Goal: Task Accomplishment & Management: Use online tool/utility

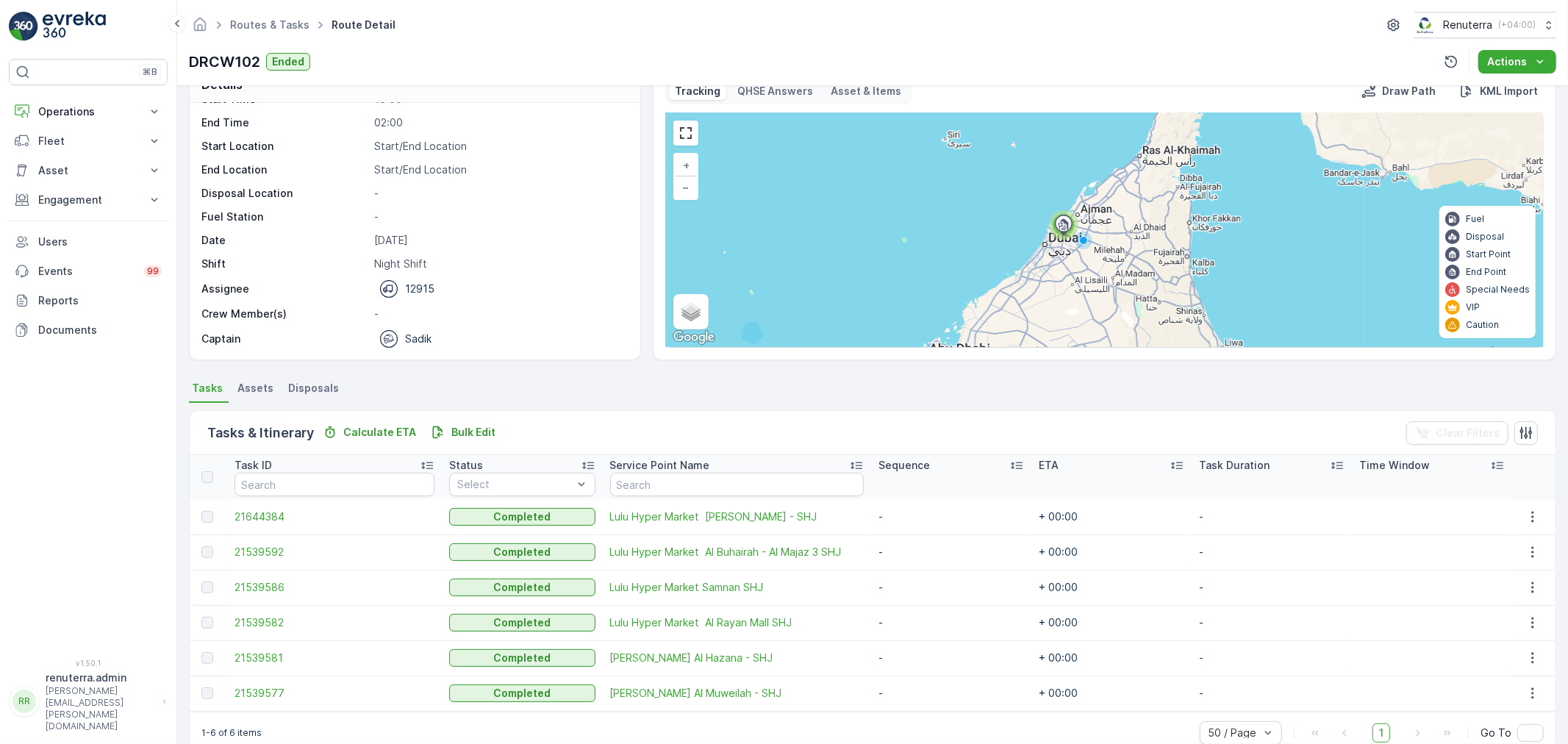
scroll to position [60, 0]
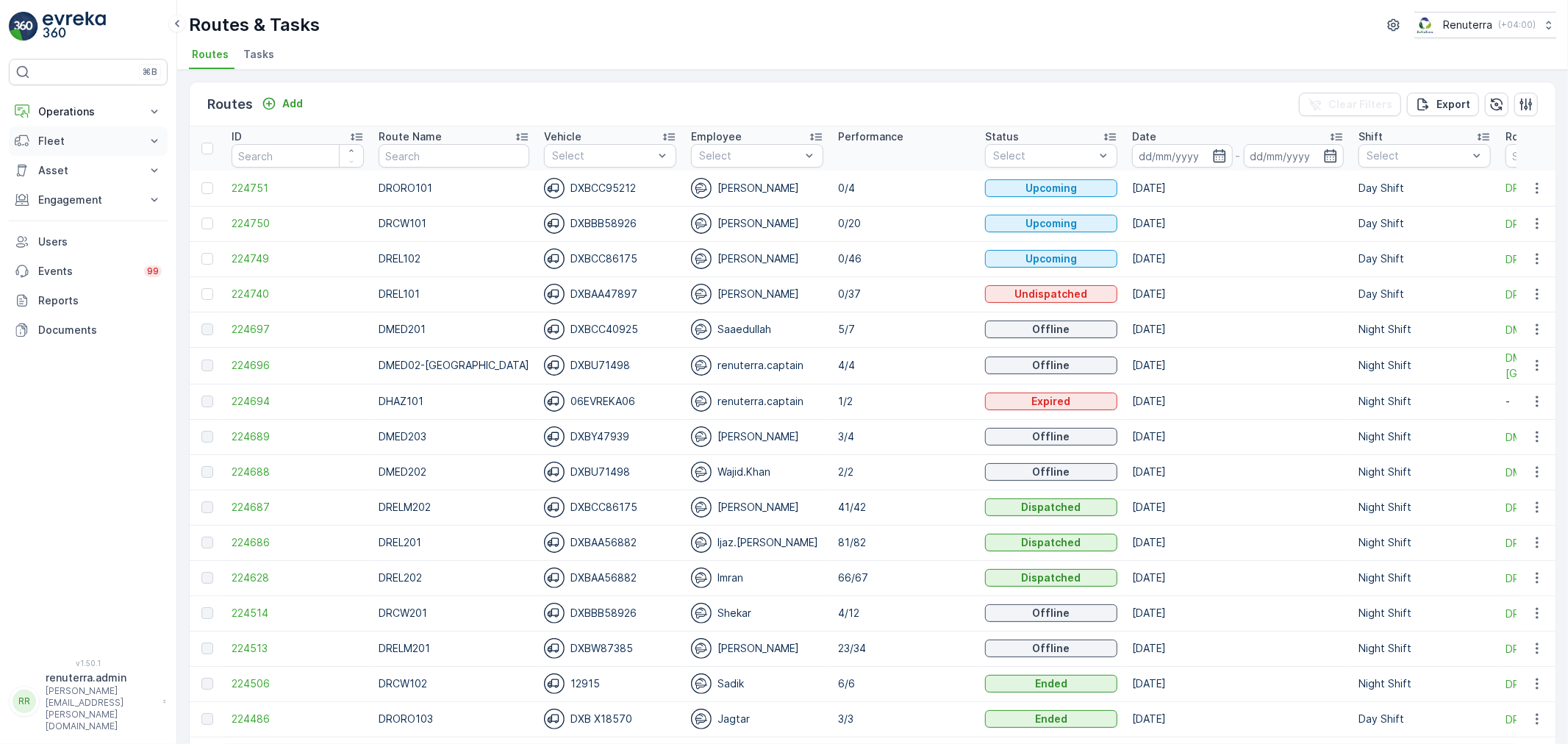
drag, startPoint x: 103, startPoint y: 109, endPoint x: 84, endPoint y: 195, distance: 88.1
click at [105, 108] on p "Operations" at bounding box center [87, 111] width 100 height 15
click at [105, 182] on p "Routes & Tasks" at bounding box center [75, 177] width 76 height 15
click at [1213, 156] on icon "button" at bounding box center [1220, 156] width 15 height 15
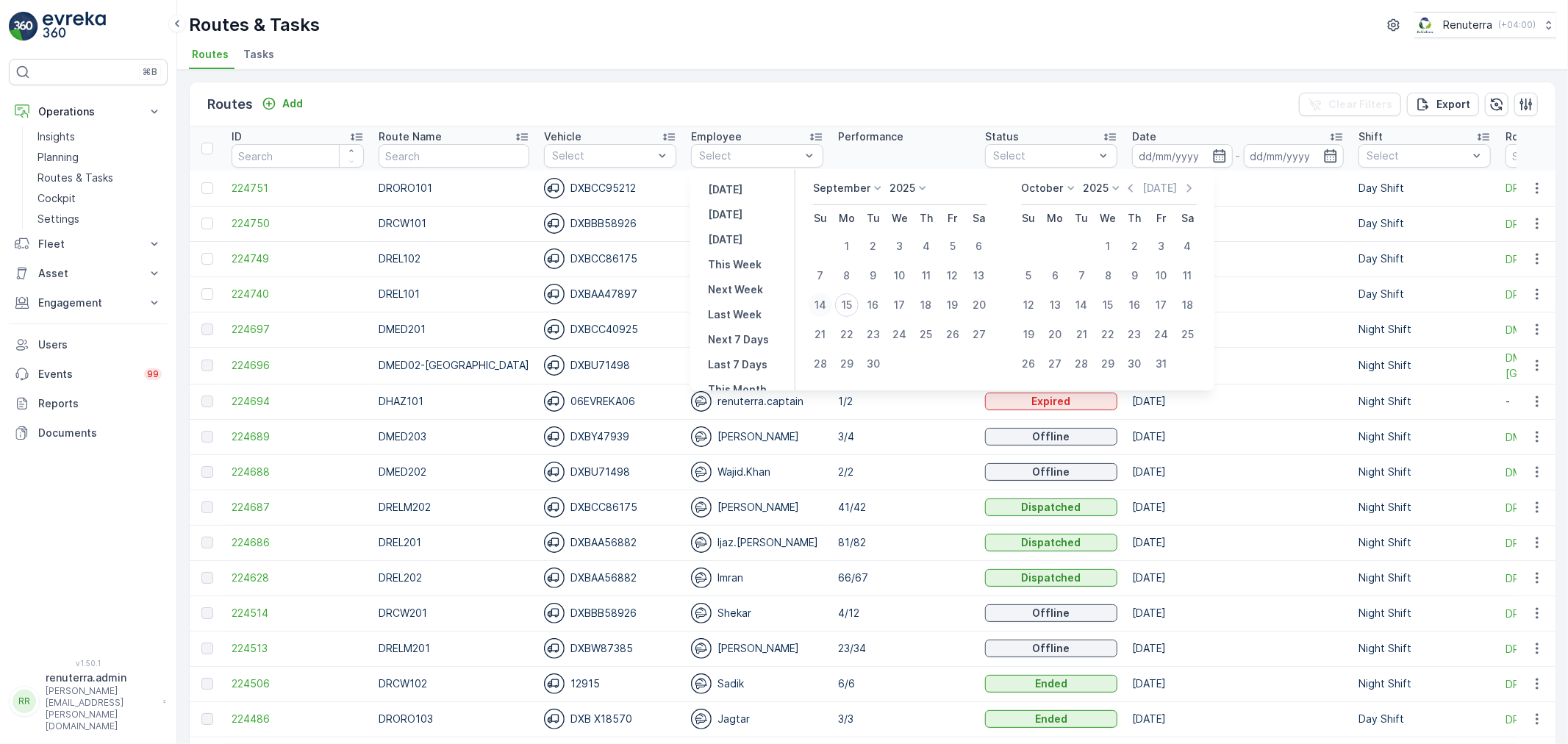
click at [825, 314] on div "14" at bounding box center [821, 305] width 23 height 23
type input "[DATE]"
click at [825, 314] on div "14" at bounding box center [821, 305] width 23 height 23
type input "[DATE]"
click at [825, 314] on div "14" at bounding box center [821, 305] width 23 height 23
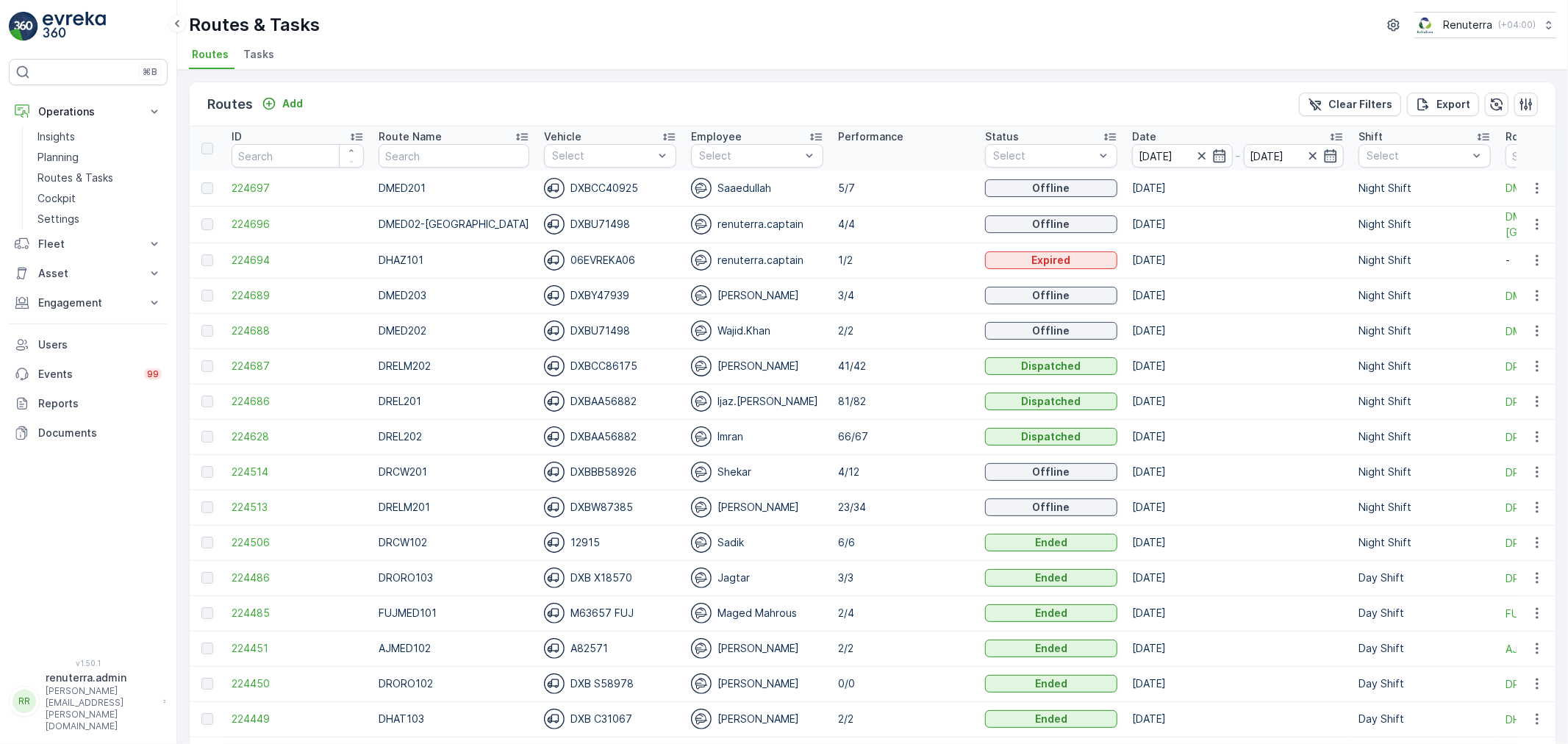
drag, startPoint x: 1408, startPoint y: 156, endPoint x: 1395, endPoint y: 170, distance: 19.1
click at [1383, 269] on p "Night Shift" at bounding box center [1410, 262] width 54 height 15
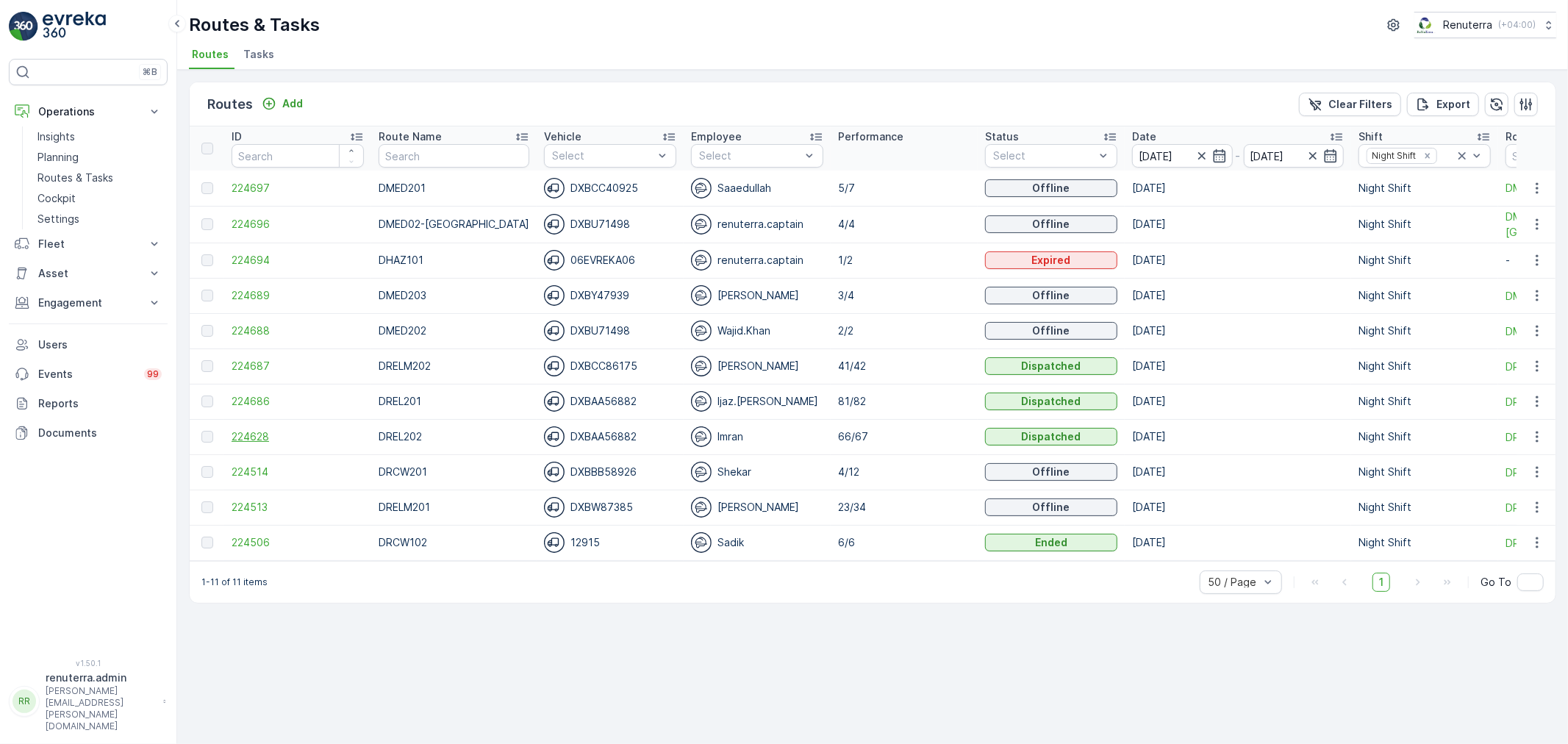
click at [249, 430] on span "224628" at bounding box center [297, 437] width 132 height 15
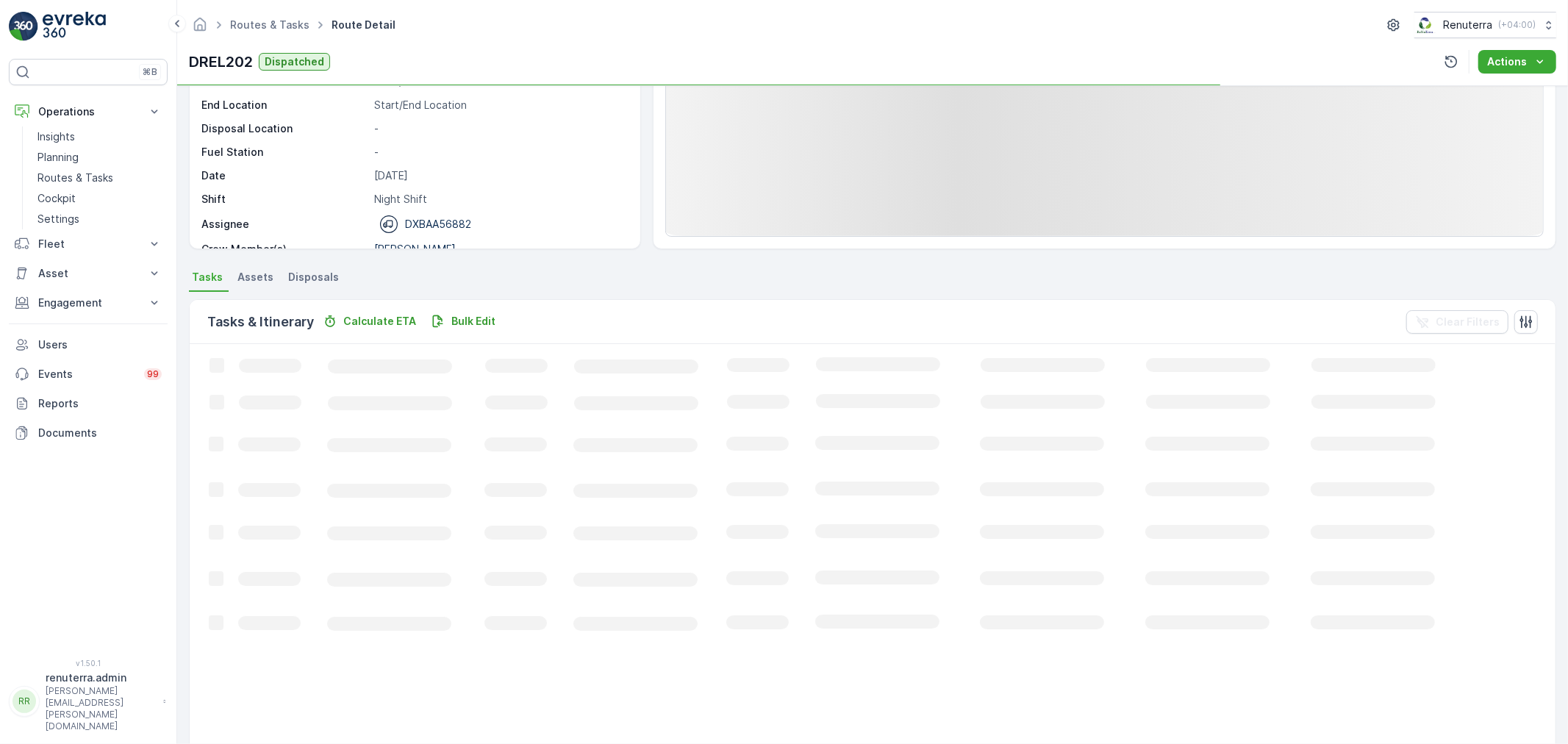
scroll to position [163, 0]
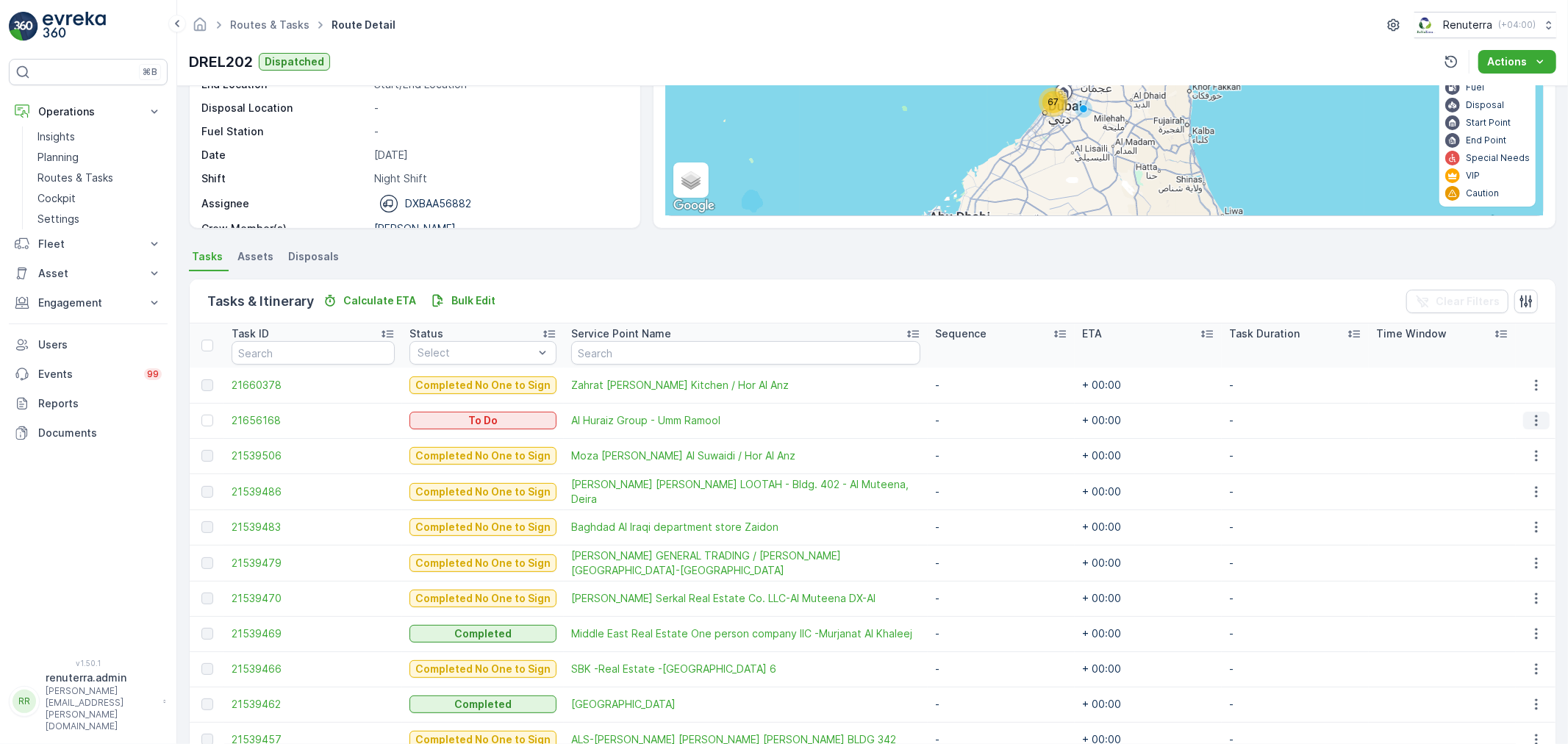
click at [1539, 423] on icon "button" at bounding box center [1536, 420] width 15 height 15
click at [1525, 485] on span "Change Route" at bounding box center [1500, 482] width 71 height 15
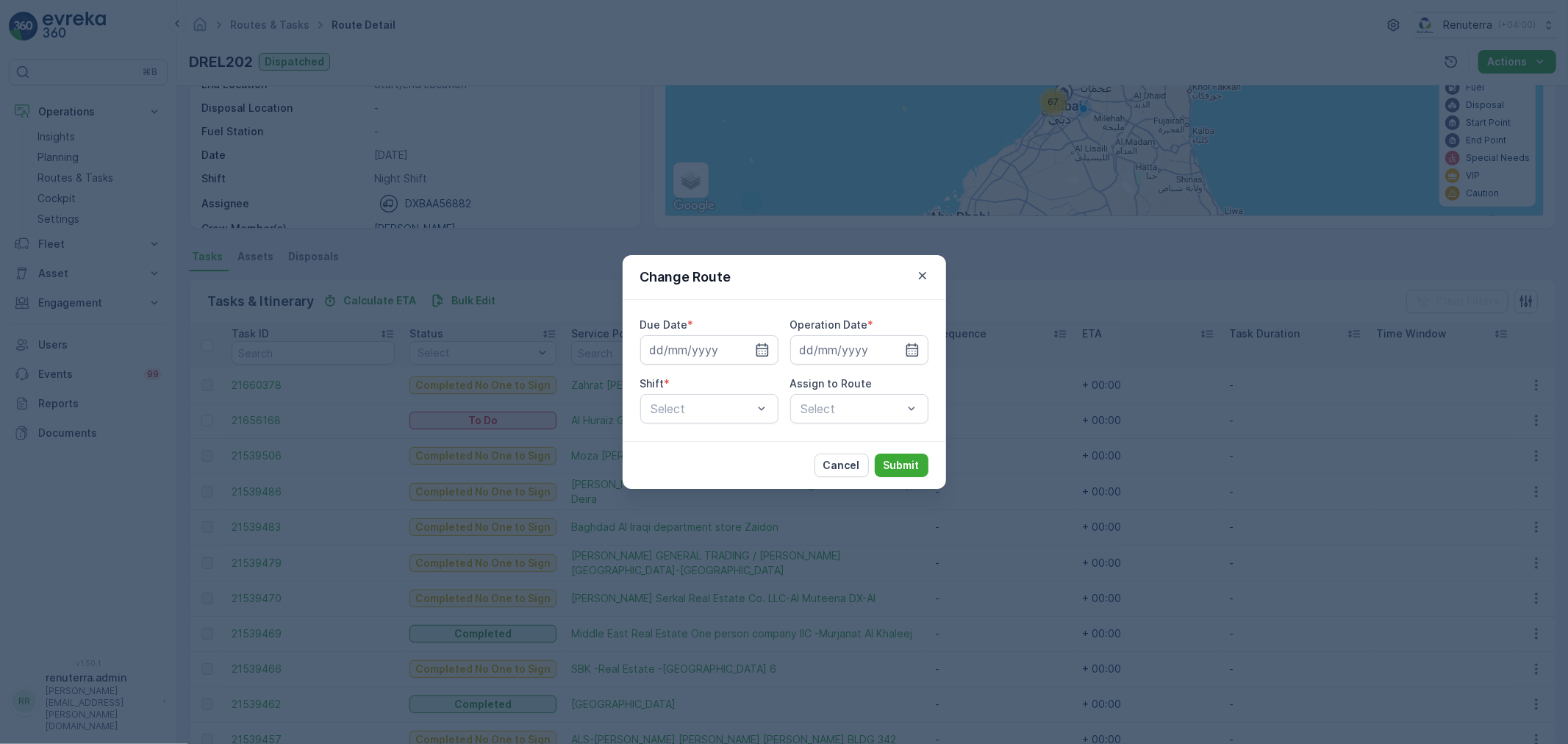
type input "[DATE]"
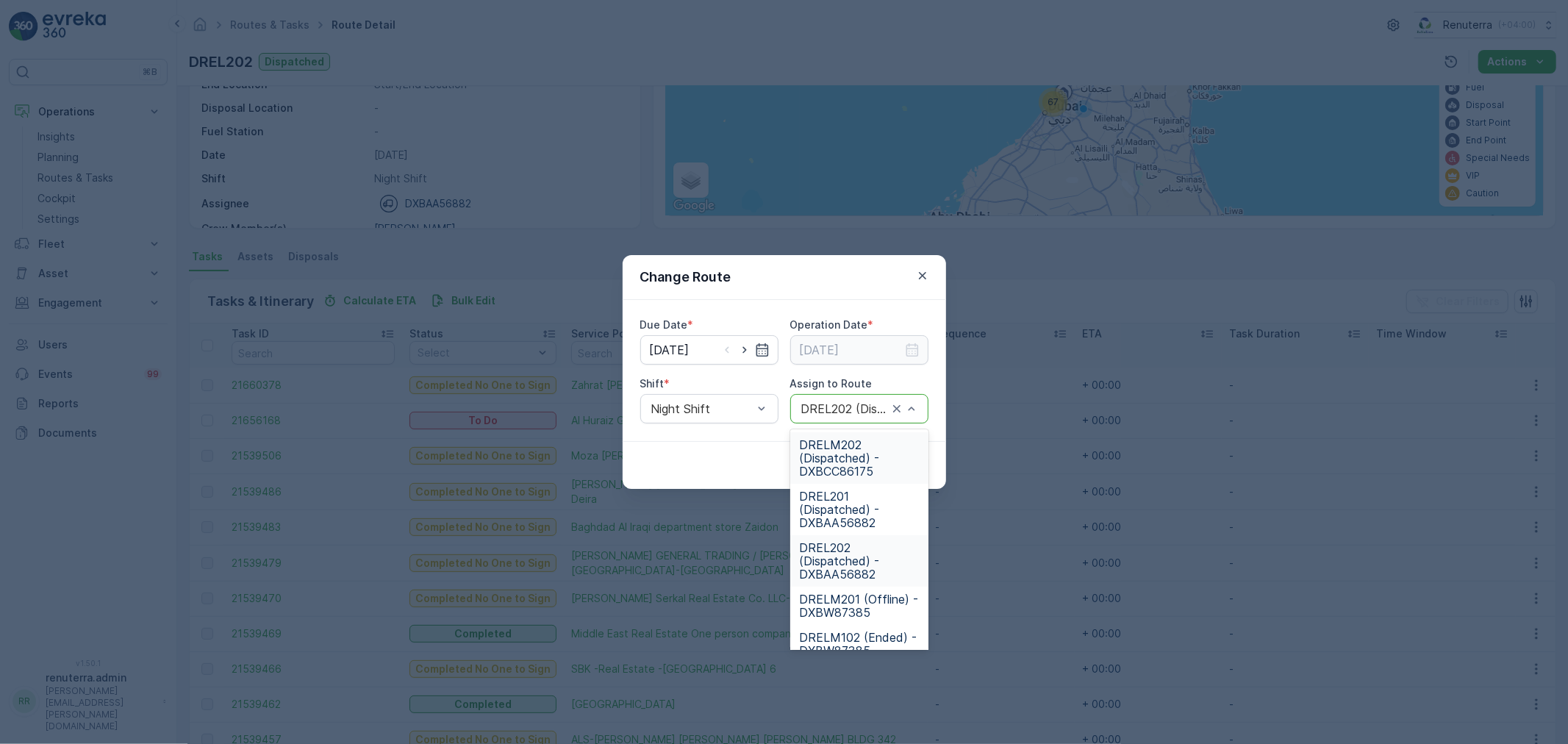
click at [920, 407] on div "DREL202 (Dispatched) - DXBAA56882" at bounding box center [859, 409] width 139 height 29
click at [865, 438] on span "DRELM202 (Dispatched) - DXBCC86175" at bounding box center [859, 458] width 121 height 39
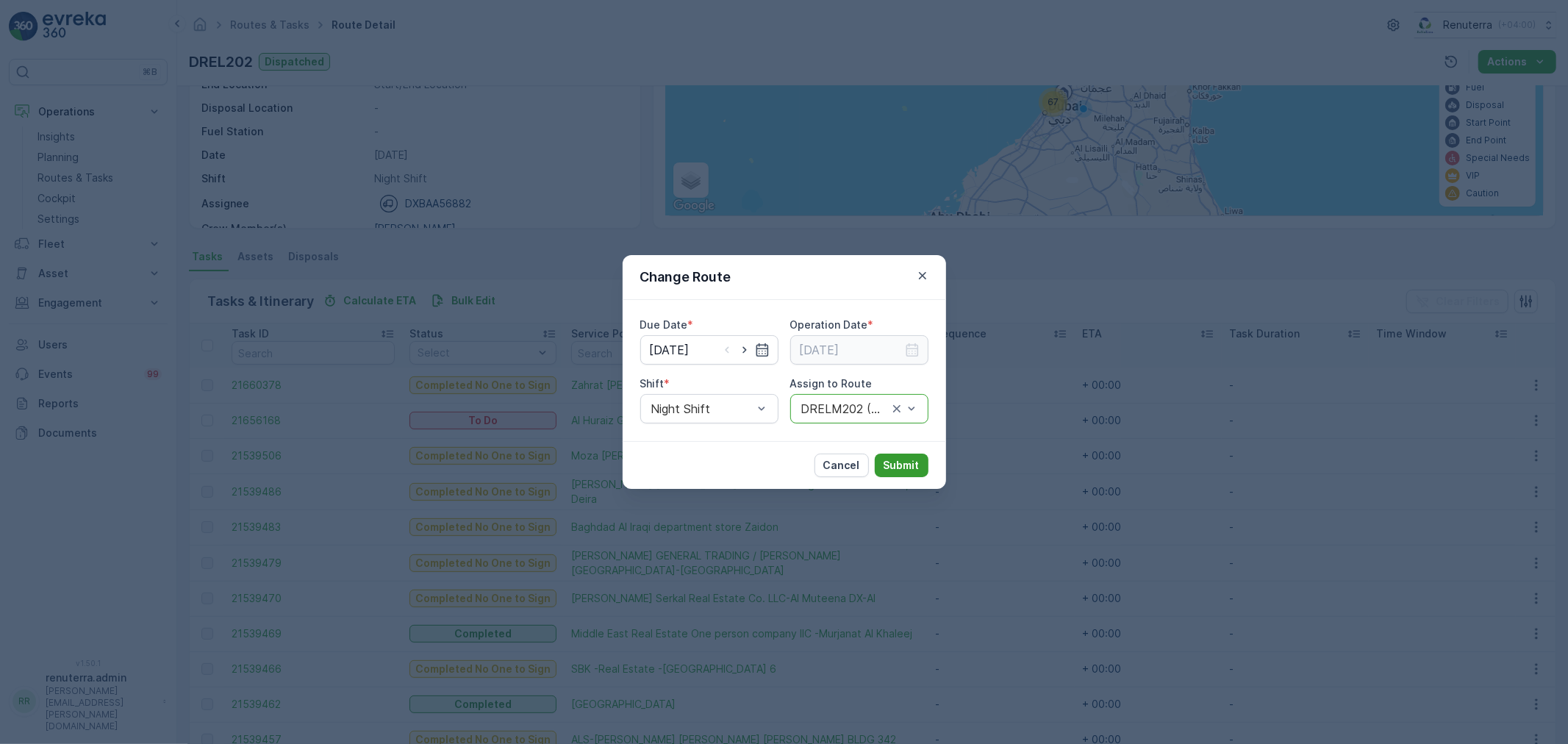
click at [917, 464] on p "Submit" at bounding box center [901, 465] width 36 height 15
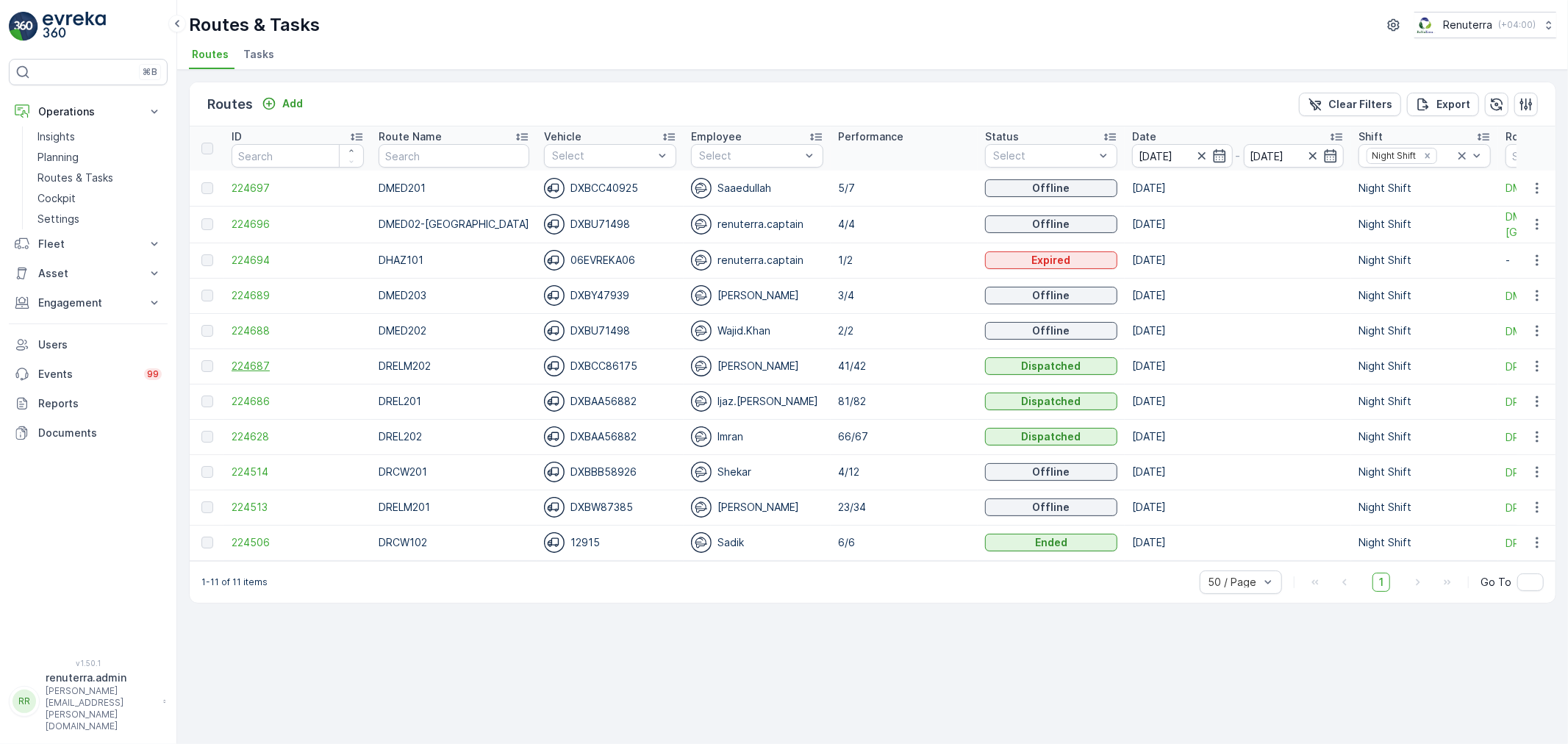
click at [259, 362] on span "224687" at bounding box center [297, 365] width 132 height 15
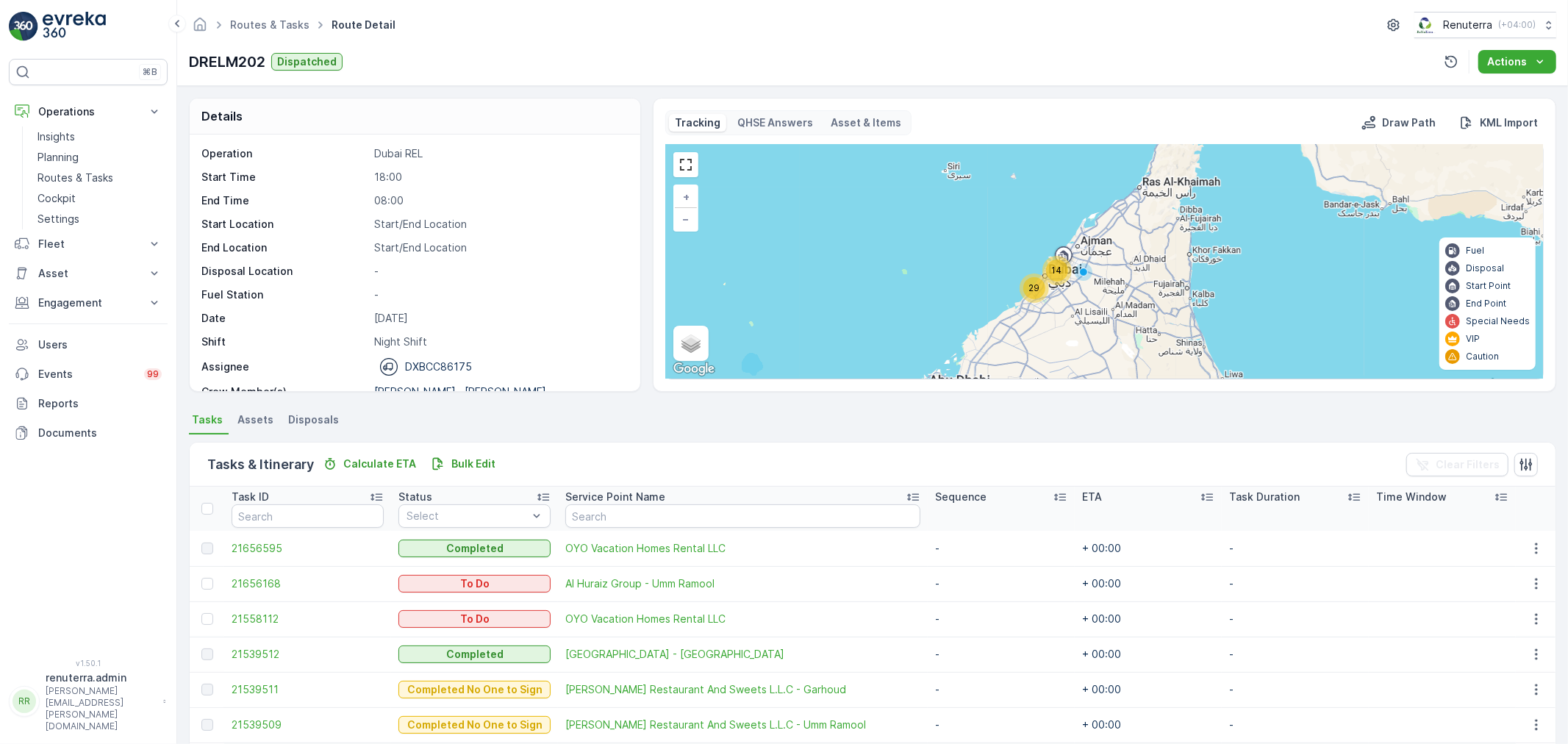
click at [272, 574] on td "21656168" at bounding box center [308, 584] width 167 height 36
click at [268, 581] on span "21656168" at bounding box center [307, 583] width 153 height 15
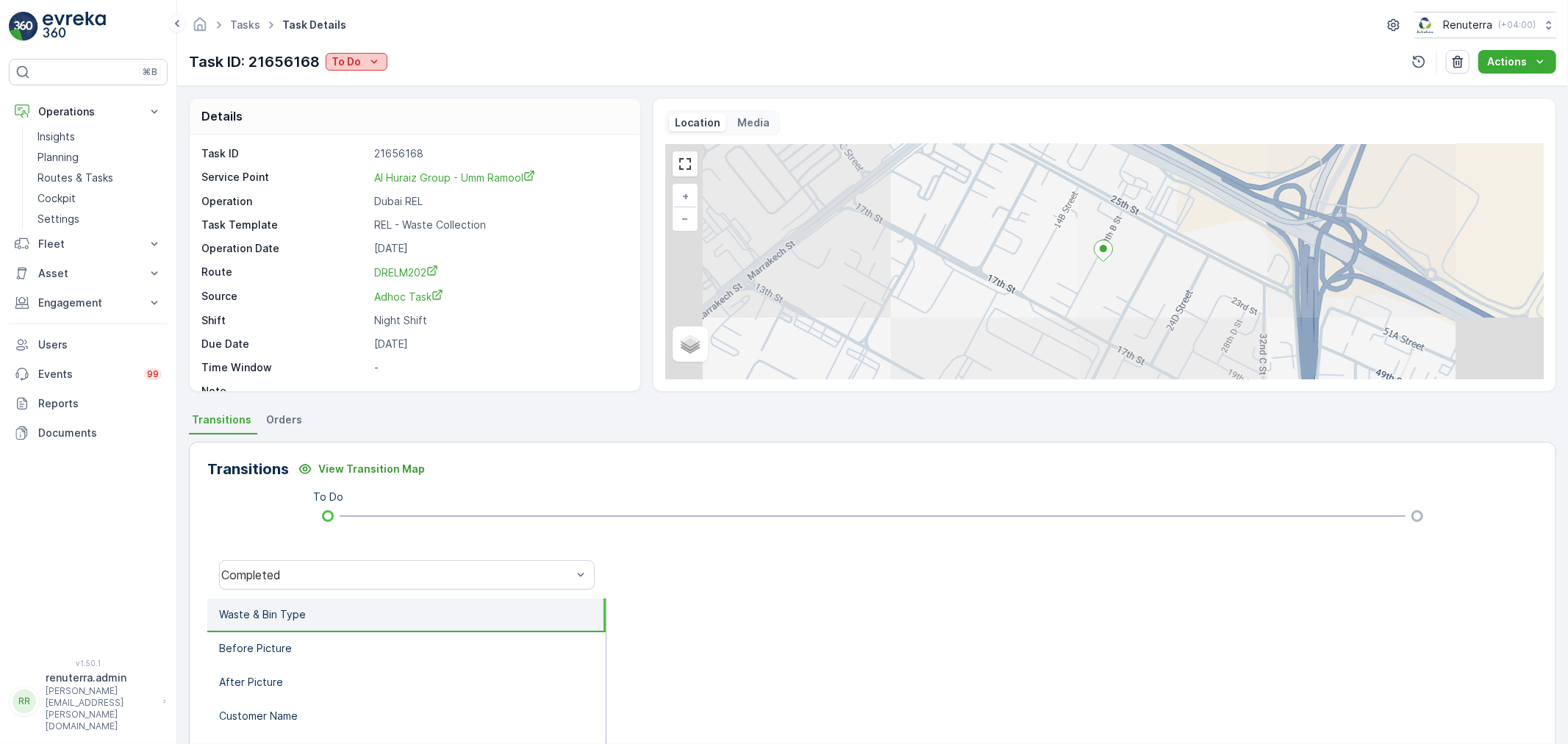
click at [375, 65] on div "Task ID: 21656168 To Do Actions" at bounding box center [873, 62] width 1367 height 23
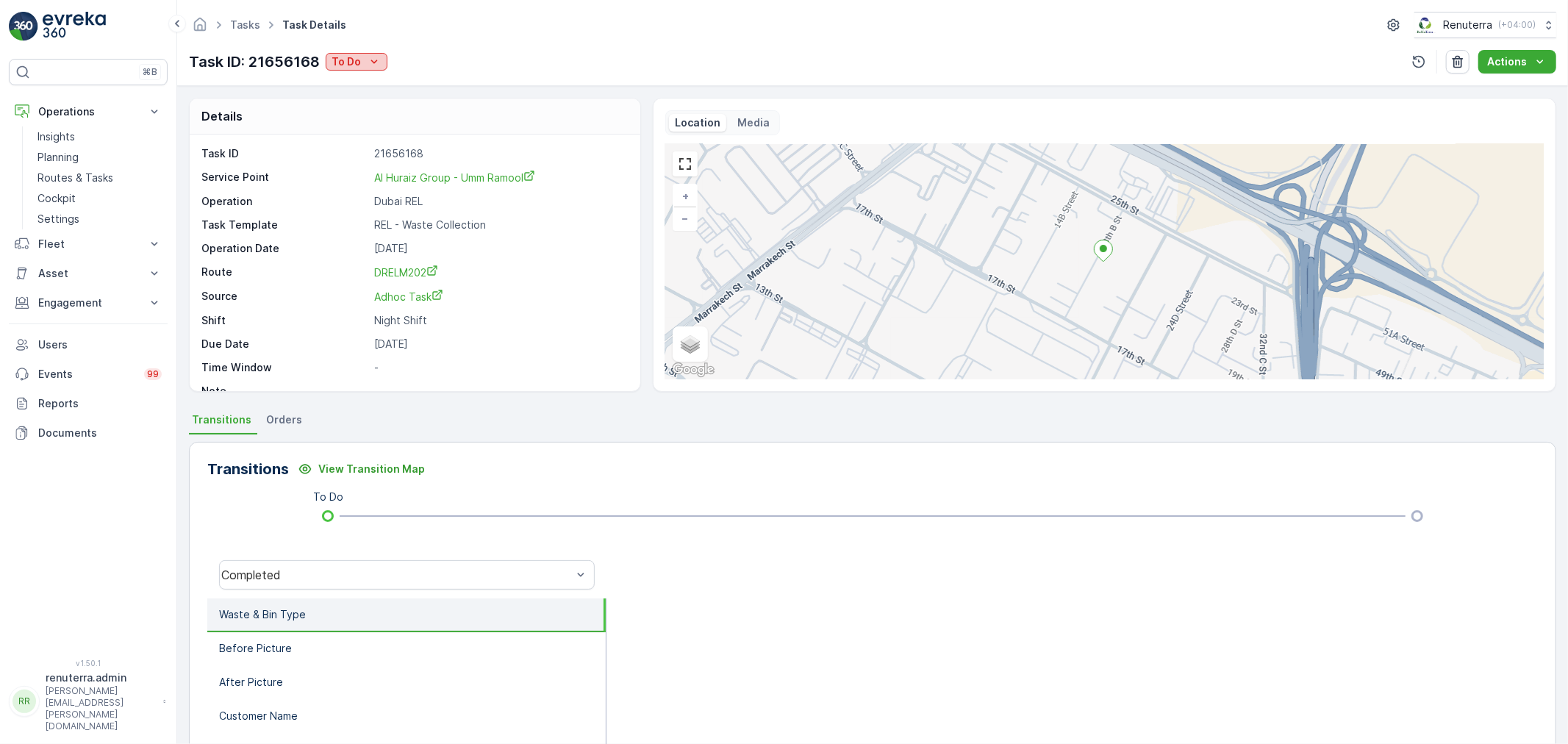
click at [341, 66] on p "To Do" at bounding box center [346, 61] width 29 height 15
click at [413, 149] on span "Completed No One to Sign" at bounding box center [400, 146] width 134 height 15
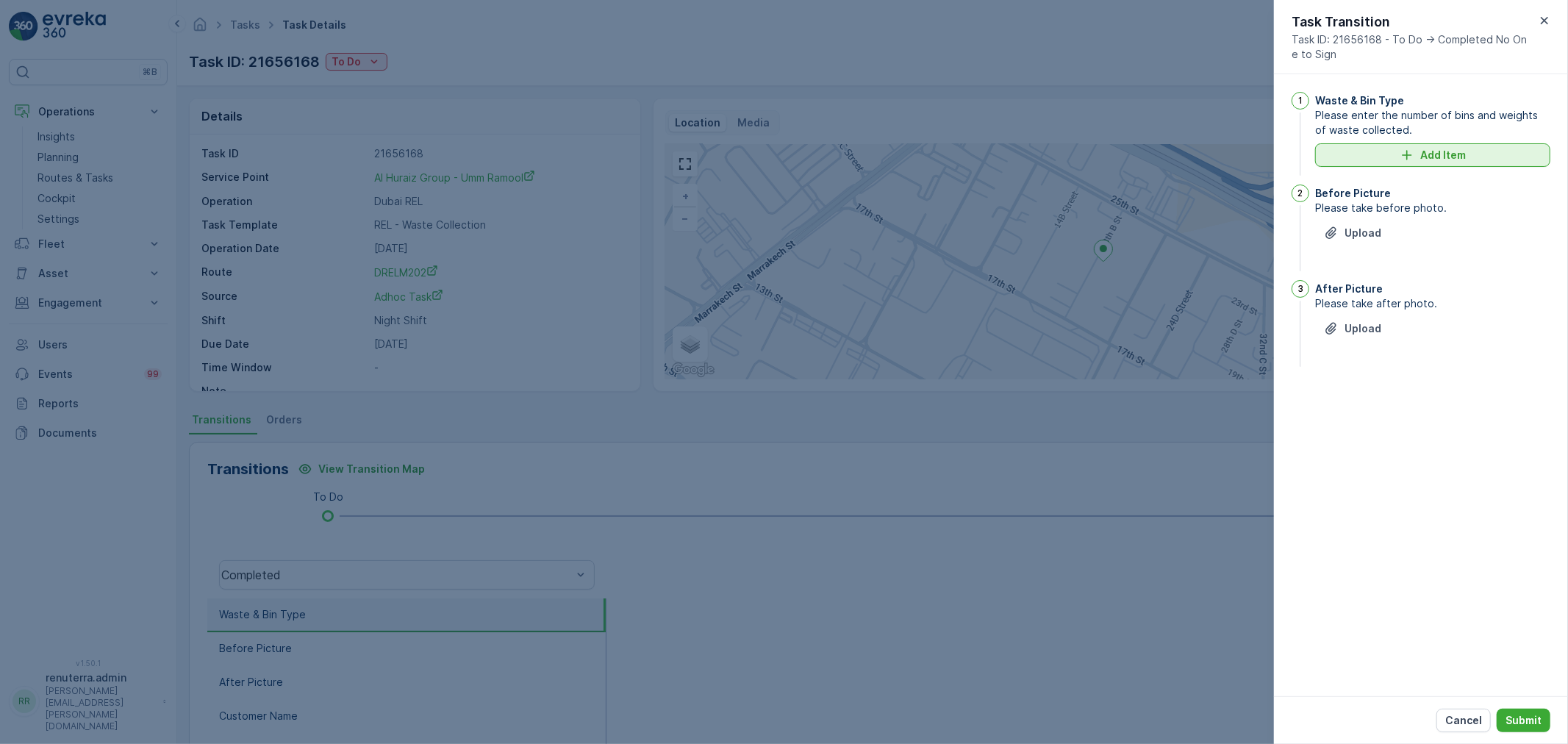
click at [1415, 155] on div "Add Item" at bounding box center [1432, 155] width 218 height 15
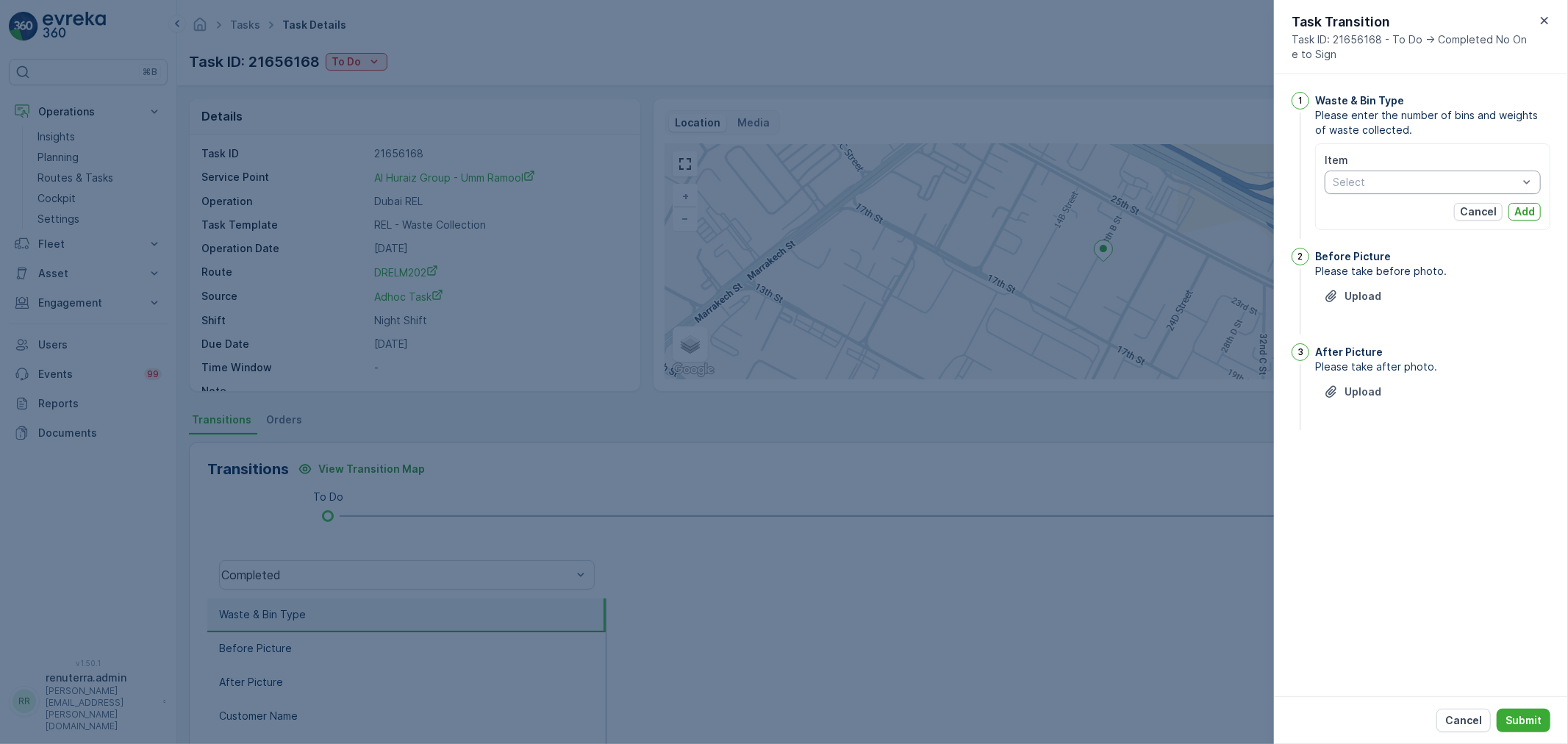
drag, startPoint x: 1545, startPoint y: 22, endPoint x: 1415, endPoint y: 96, distance: 149.6
click at [1545, 22] on icon "button" at bounding box center [1545, 20] width 15 height 15
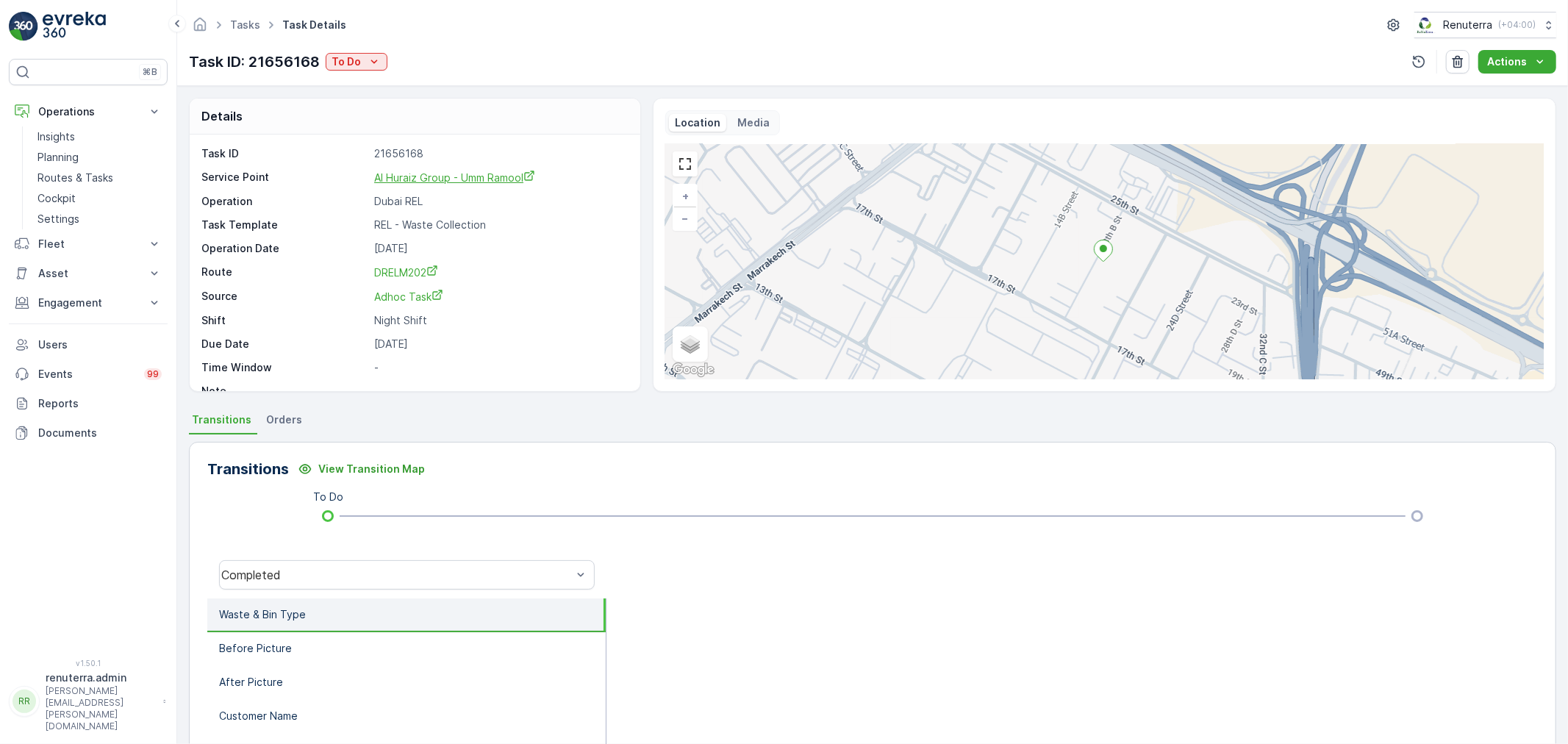
click at [475, 172] on link "Al Huraiz Group - Umm Ramool" at bounding box center [499, 177] width 251 height 15
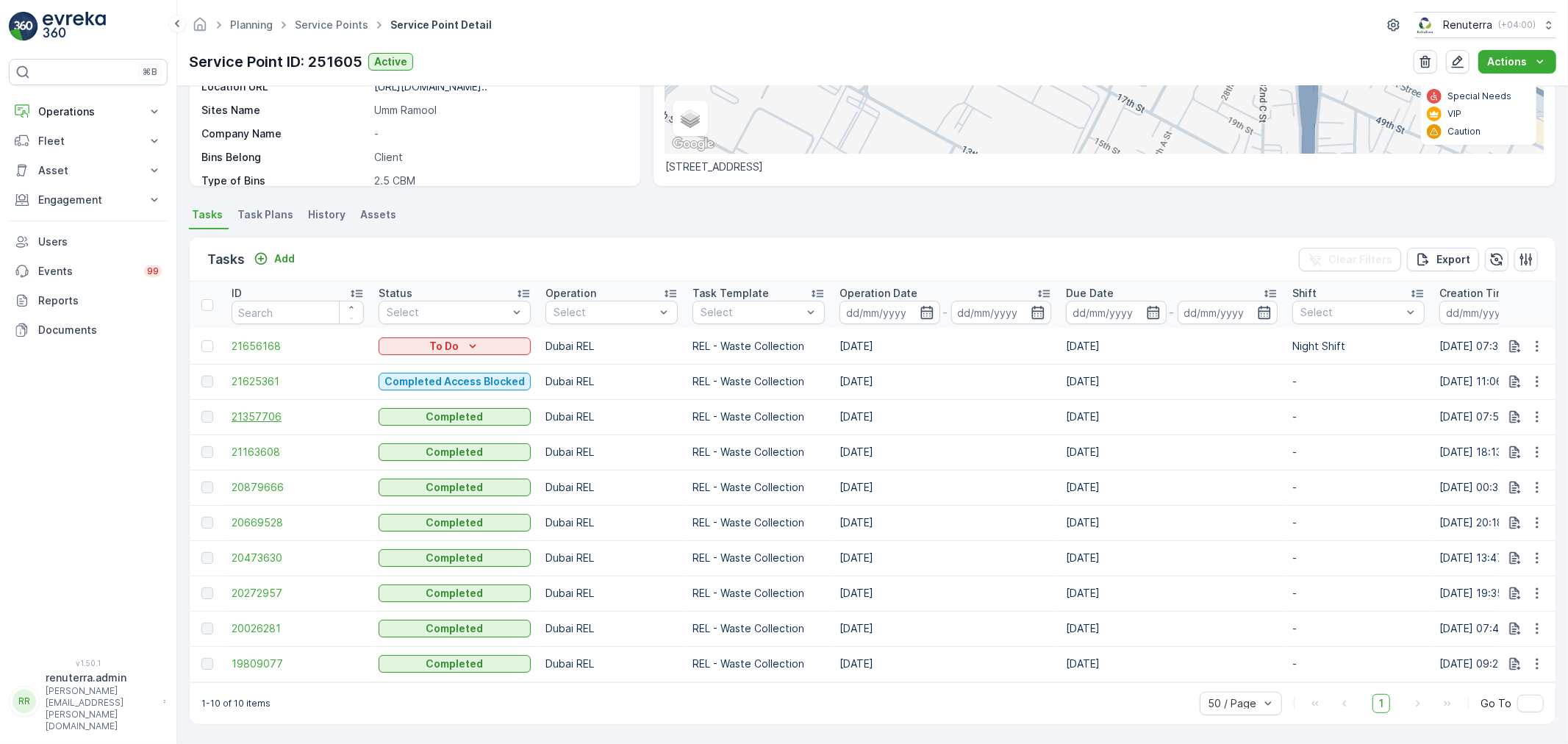
click at [257, 413] on span "21357706" at bounding box center [297, 417] width 132 height 15
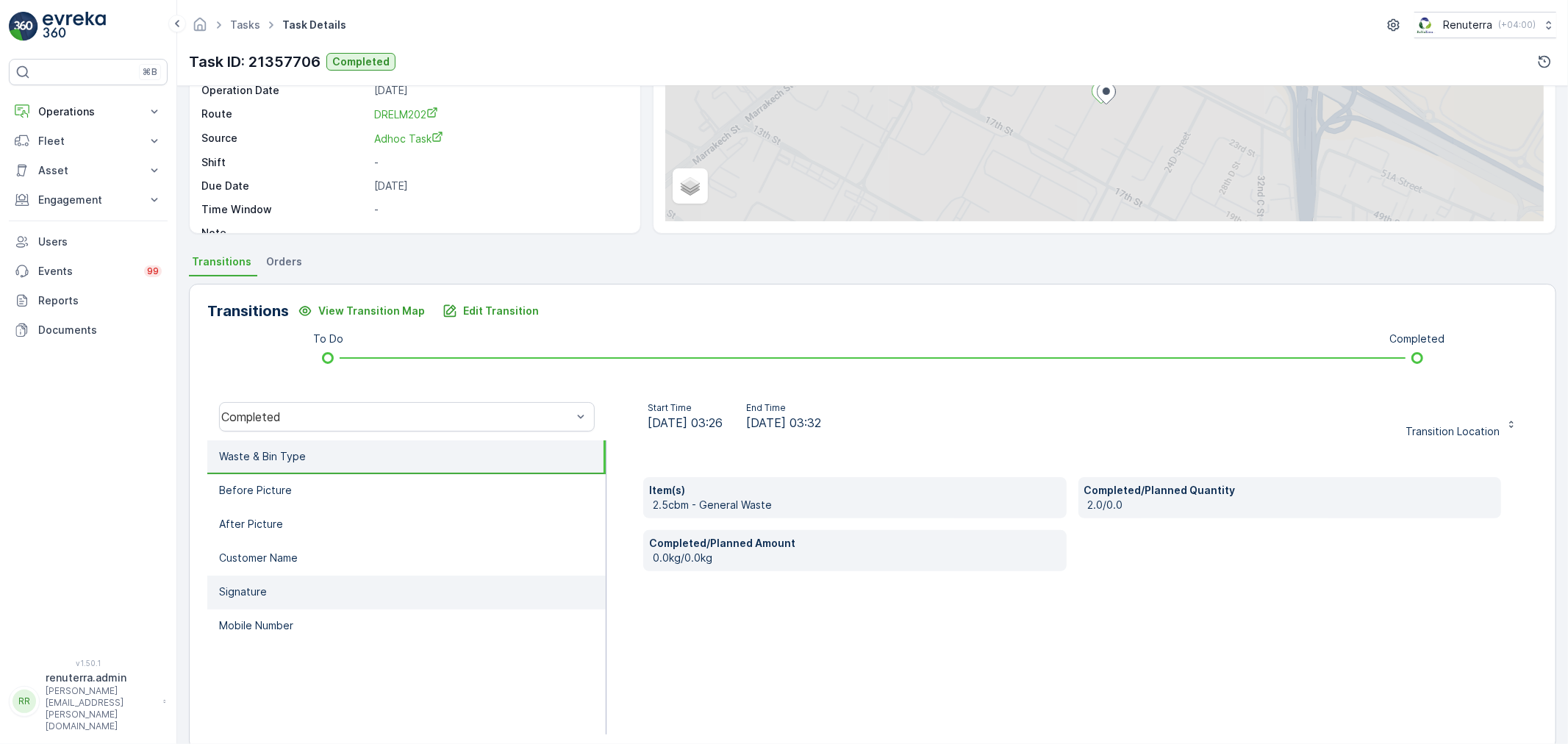
scroll to position [182, 0]
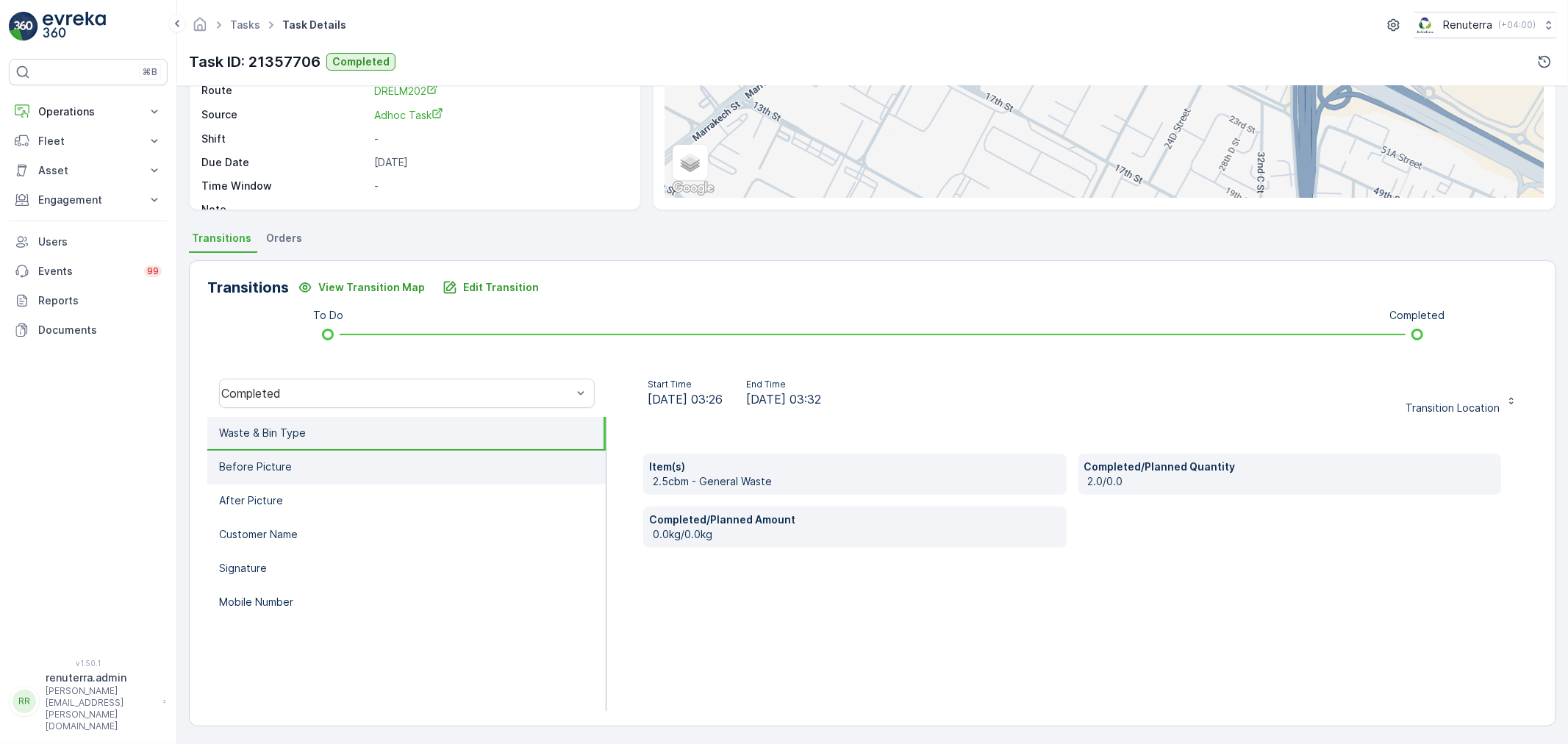
click at [346, 459] on li "Before Picture" at bounding box center [407, 468] width 399 height 34
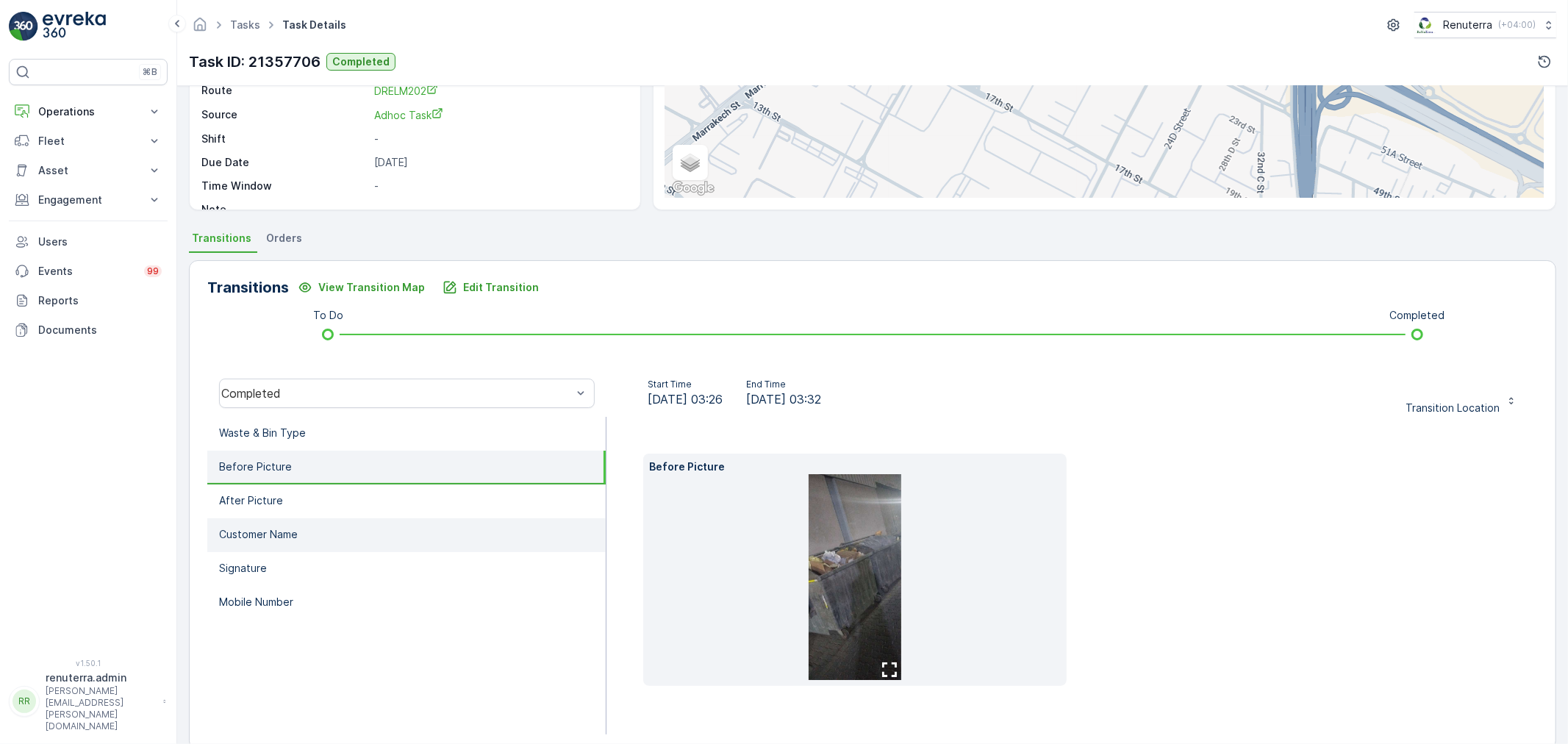
drag, startPoint x: 331, startPoint y: 489, endPoint x: 321, endPoint y: 518, distance: 30.7
click at [328, 496] on li "After Picture" at bounding box center [407, 502] width 399 height 34
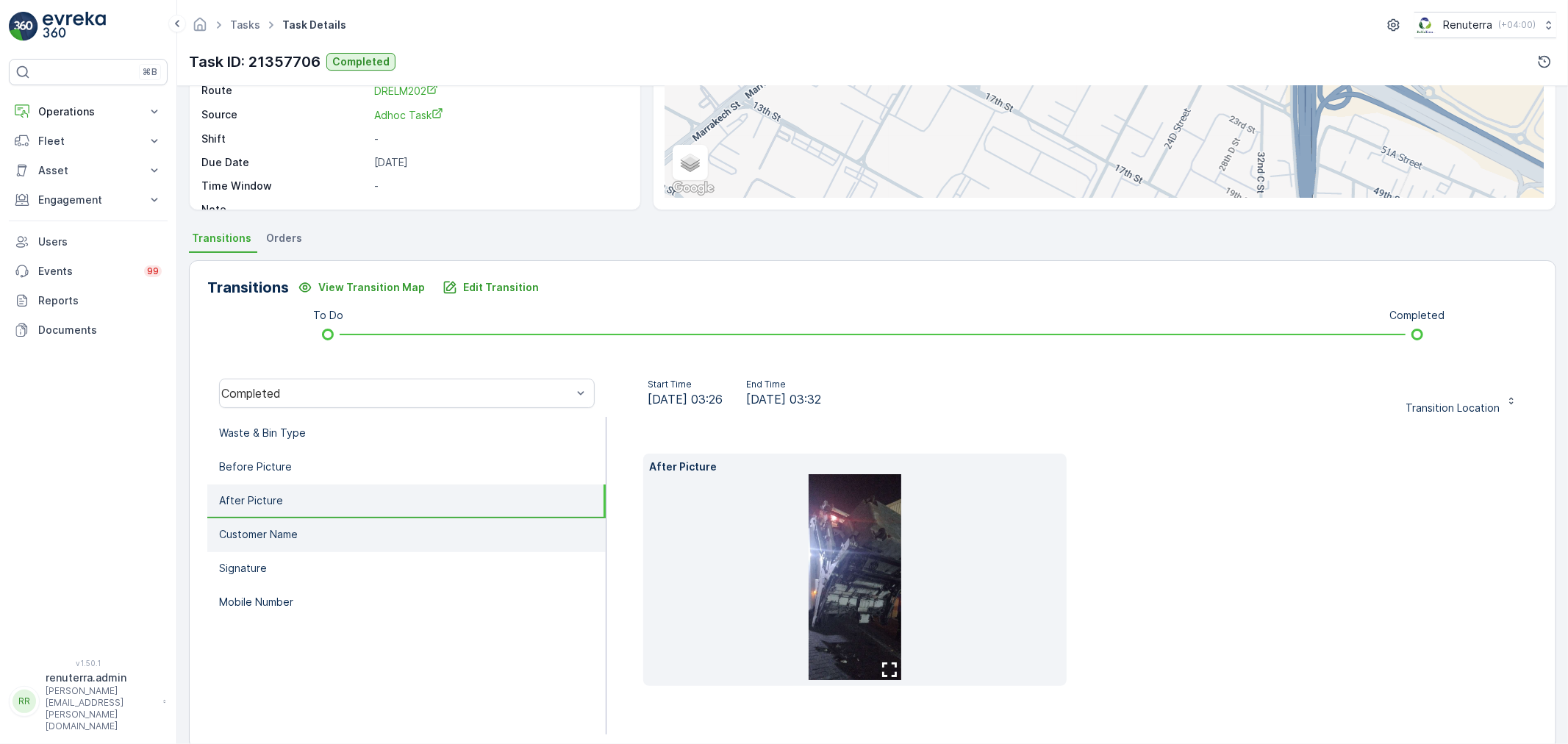
click at [321, 522] on li "Customer Name" at bounding box center [407, 535] width 399 height 34
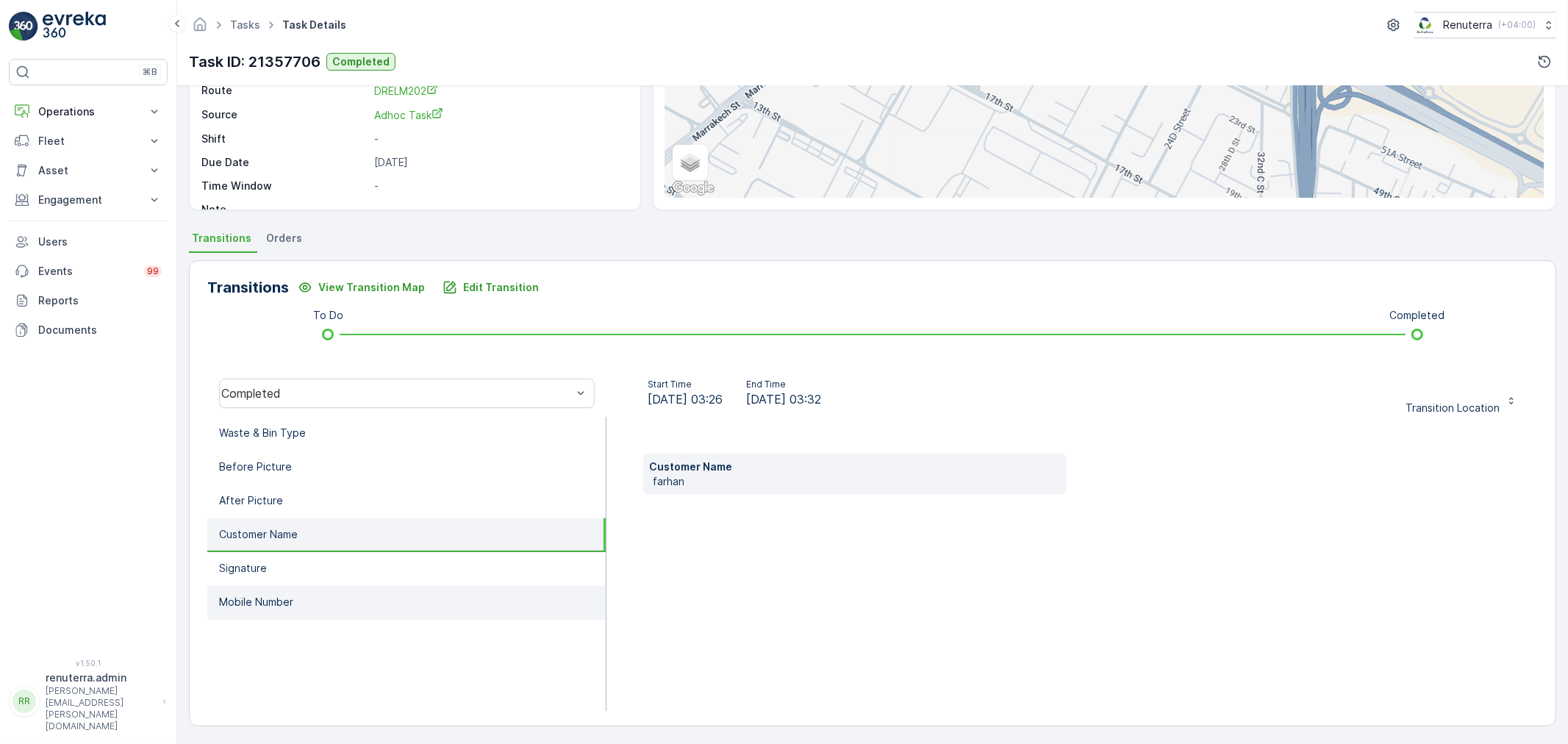
click at [314, 586] on li "Mobile Number" at bounding box center [407, 603] width 399 height 34
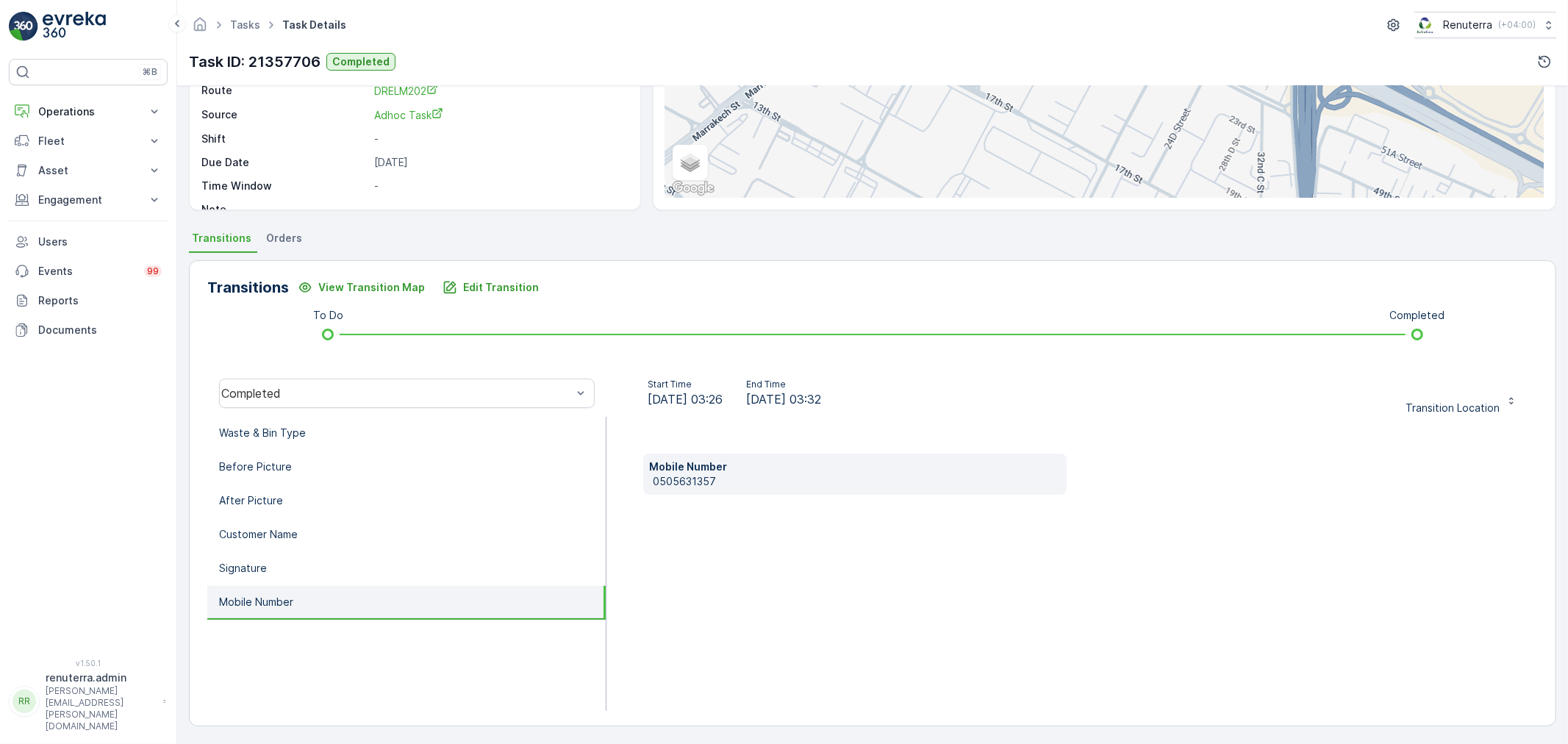
click at [313, 619] on ul "Waste & Bin Type Before Picture After Picture Customer Name Signature Mobile Nu…" at bounding box center [407, 564] width 400 height 294
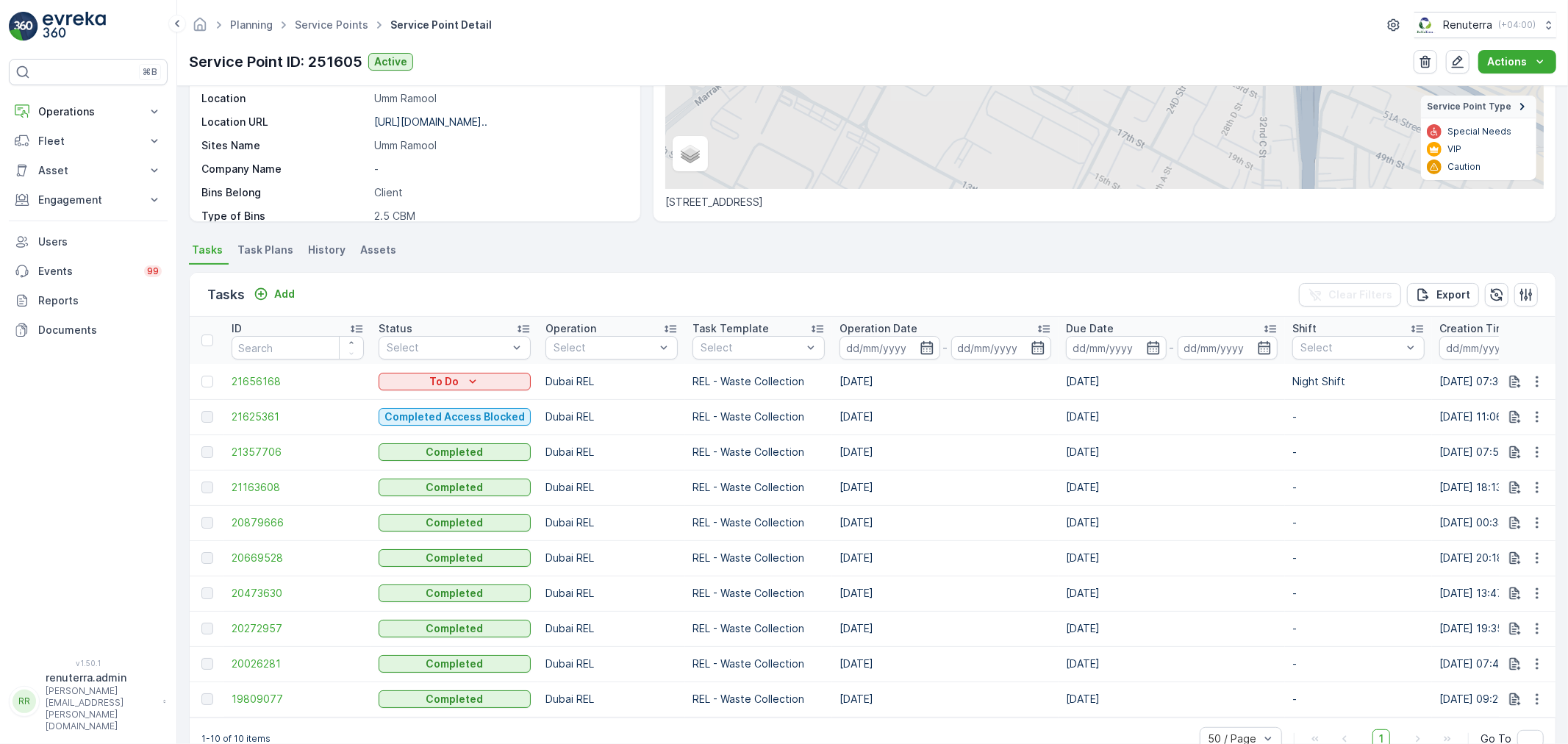
scroll to position [245, 0]
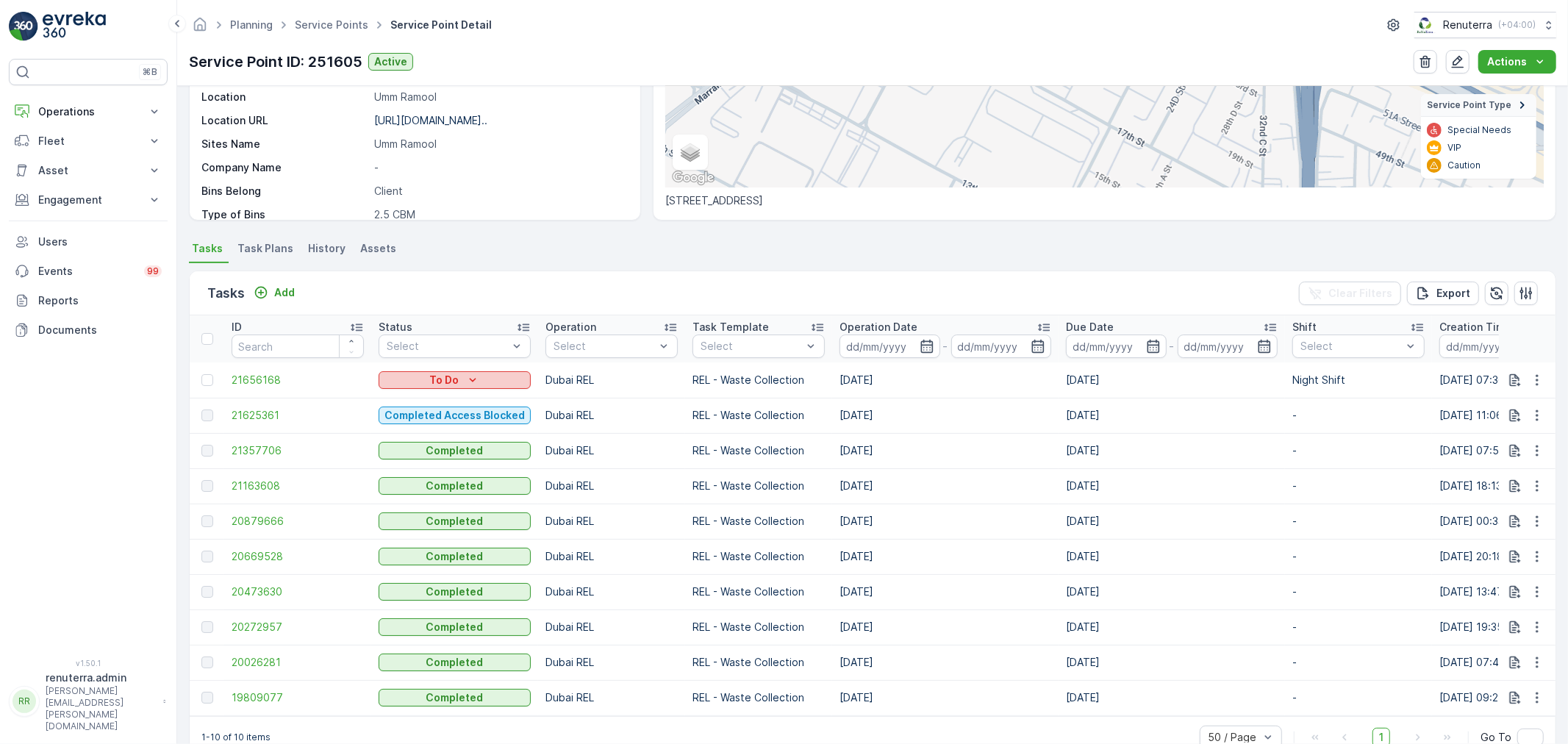
click at [435, 378] on p "To Do" at bounding box center [444, 379] width 29 height 15
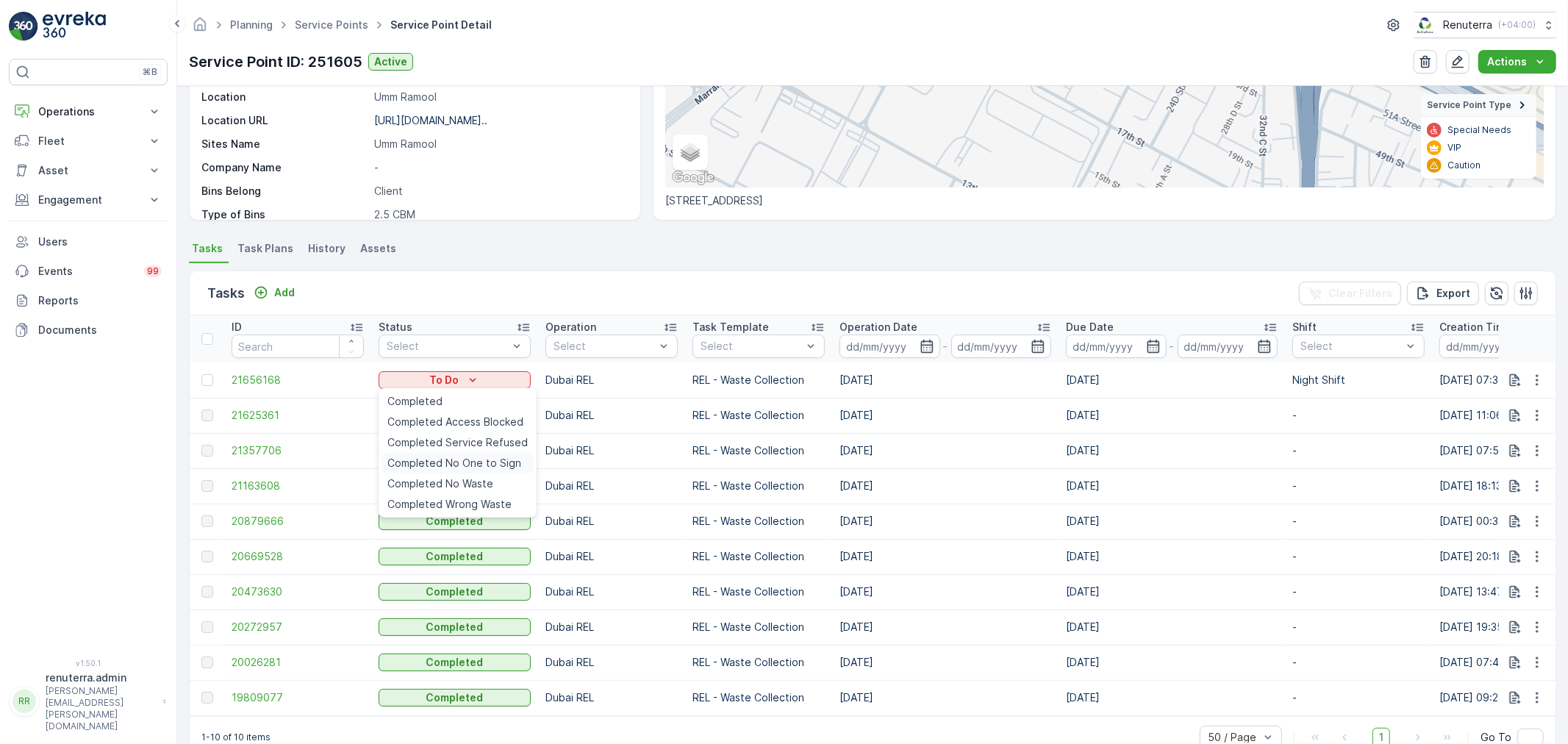
click at [474, 464] on span "Completed No One to Sign" at bounding box center [454, 463] width 134 height 15
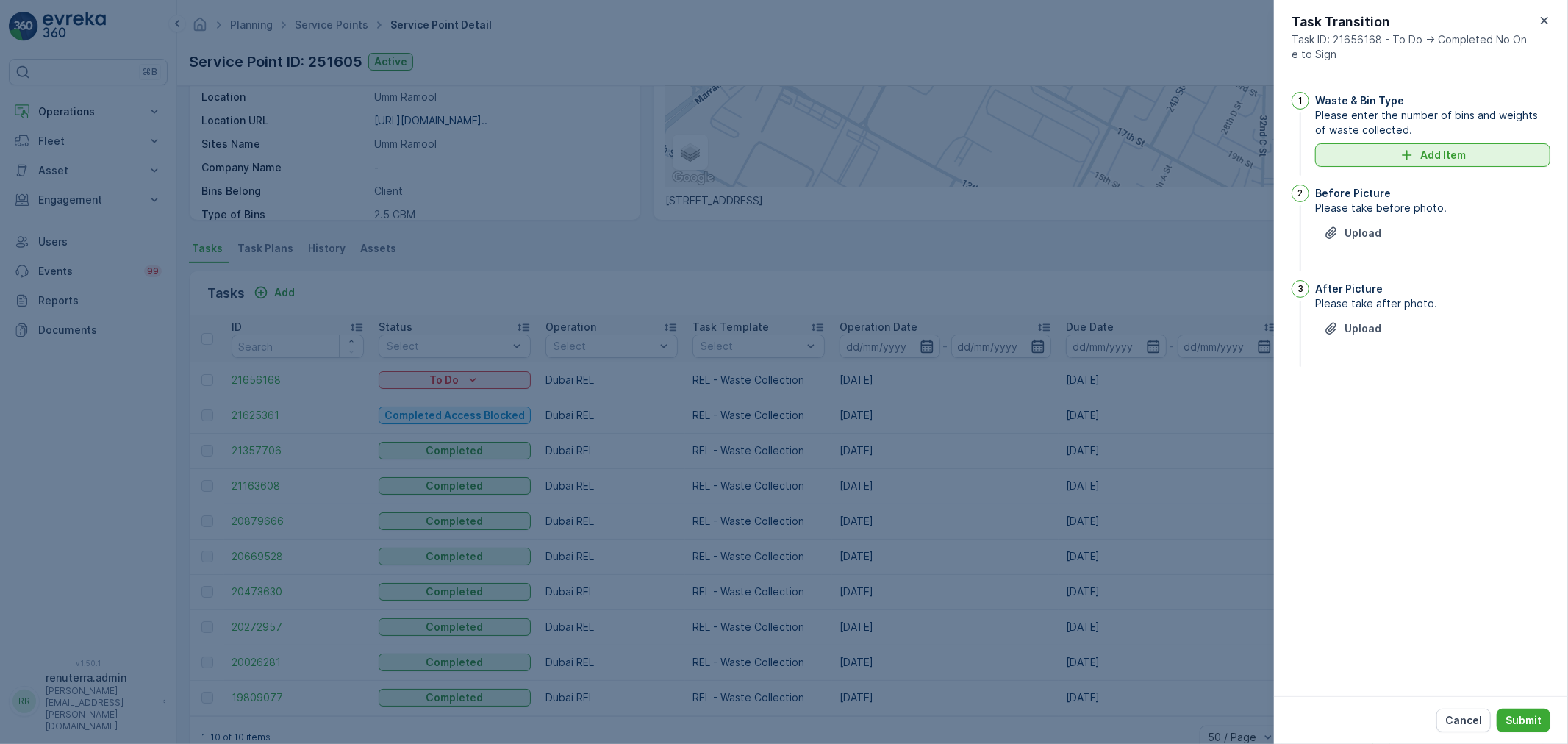
click at [1394, 159] on div "Add Item" at bounding box center [1432, 155] width 218 height 15
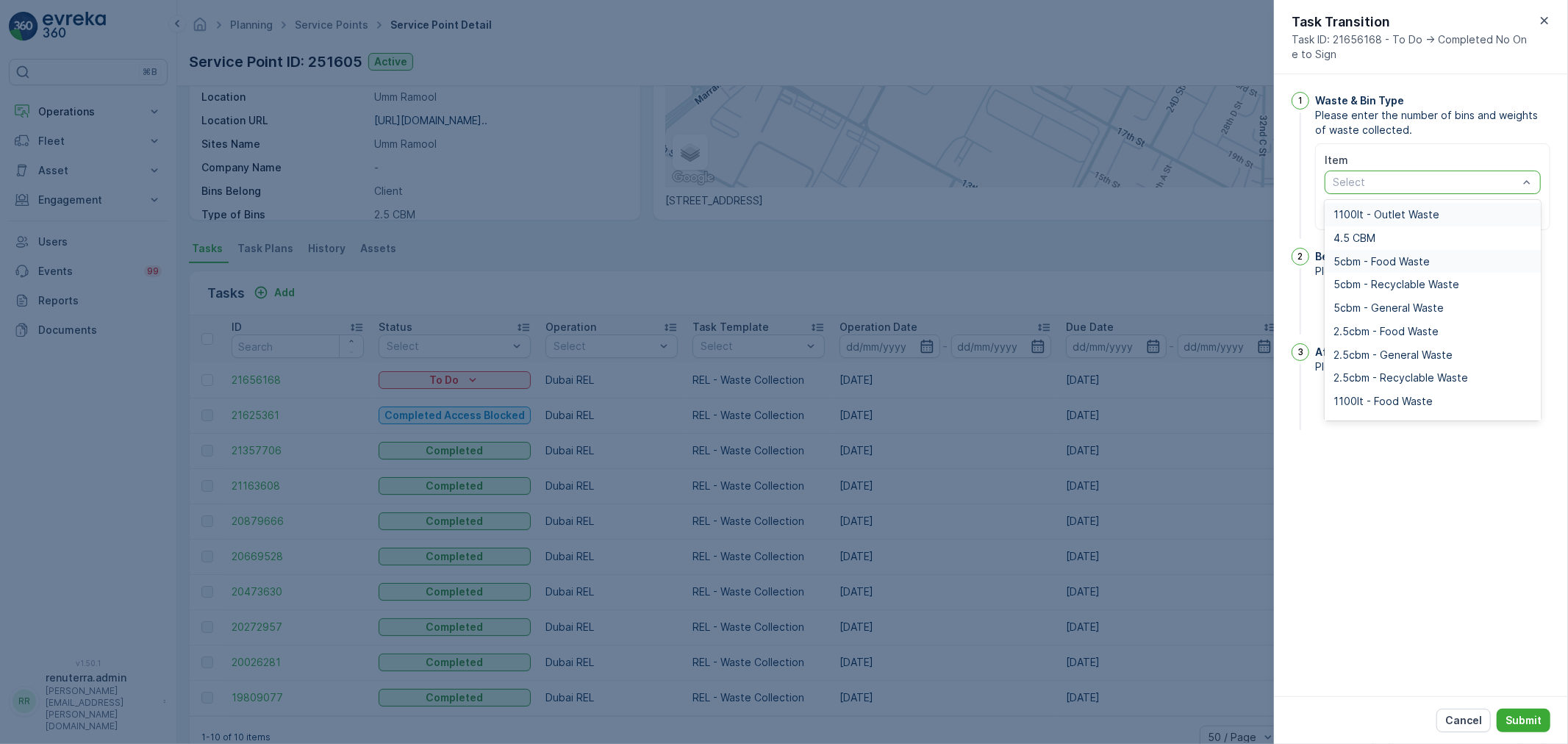
drag, startPoint x: 1395, startPoint y: 191, endPoint x: 1392, endPoint y: 257, distance: 66.1
click at [1395, 190] on div "Select" at bounding box center [1432, 182] width 216 height 23
click at [1395, 357] on span "2.5cbm - General Waste" at bounding box center [1394, 355] width 119 height 12
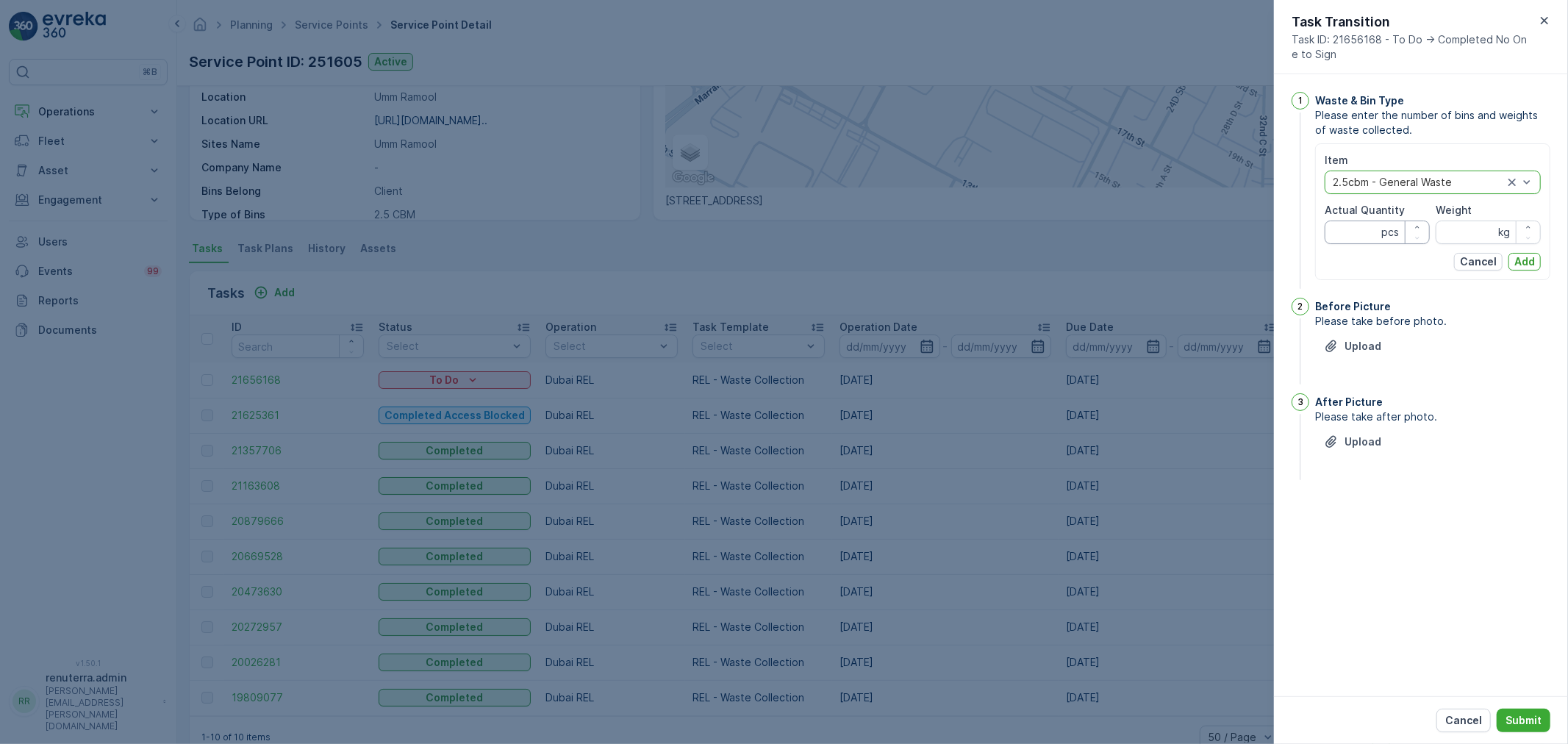
click at [1364, 229] on Quantity "Actual Quantity" at bounding box center [1378, 232] width 105 height 23
type Quantity "2"
click at [1485, 238] on input "Weight" at bounding box center [1488, 232] width 105 height 23
type input "0"
click at [1515, 262] on p "Add" at bounding box center [1525, 262] width 21 height 15
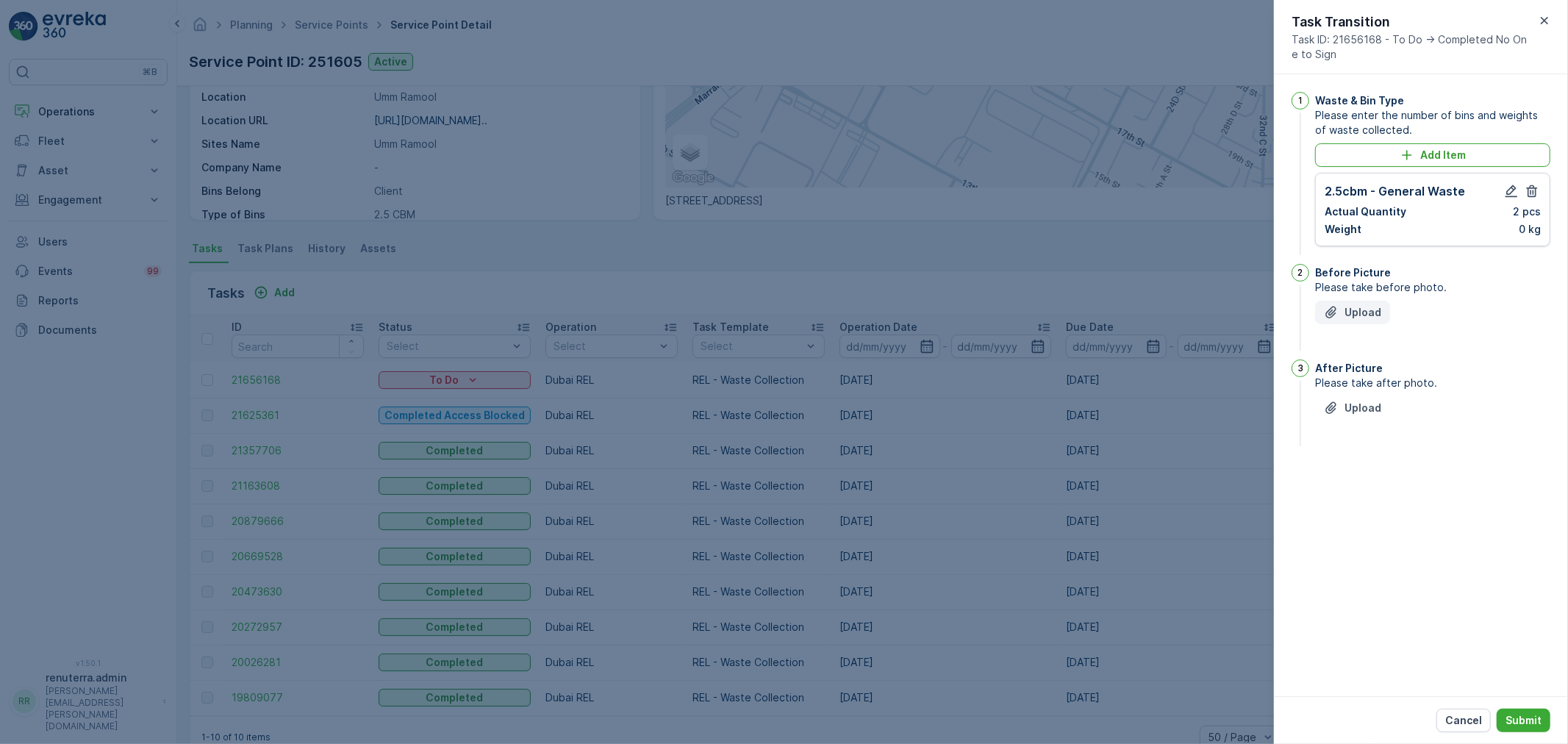
click at [1382, 316] on button "Upload" at bounding box center [1353, 312] width 75 height 23
click at [1363, 489] on button "Upload" at bounding box center [1353, 482] width 75 height 23
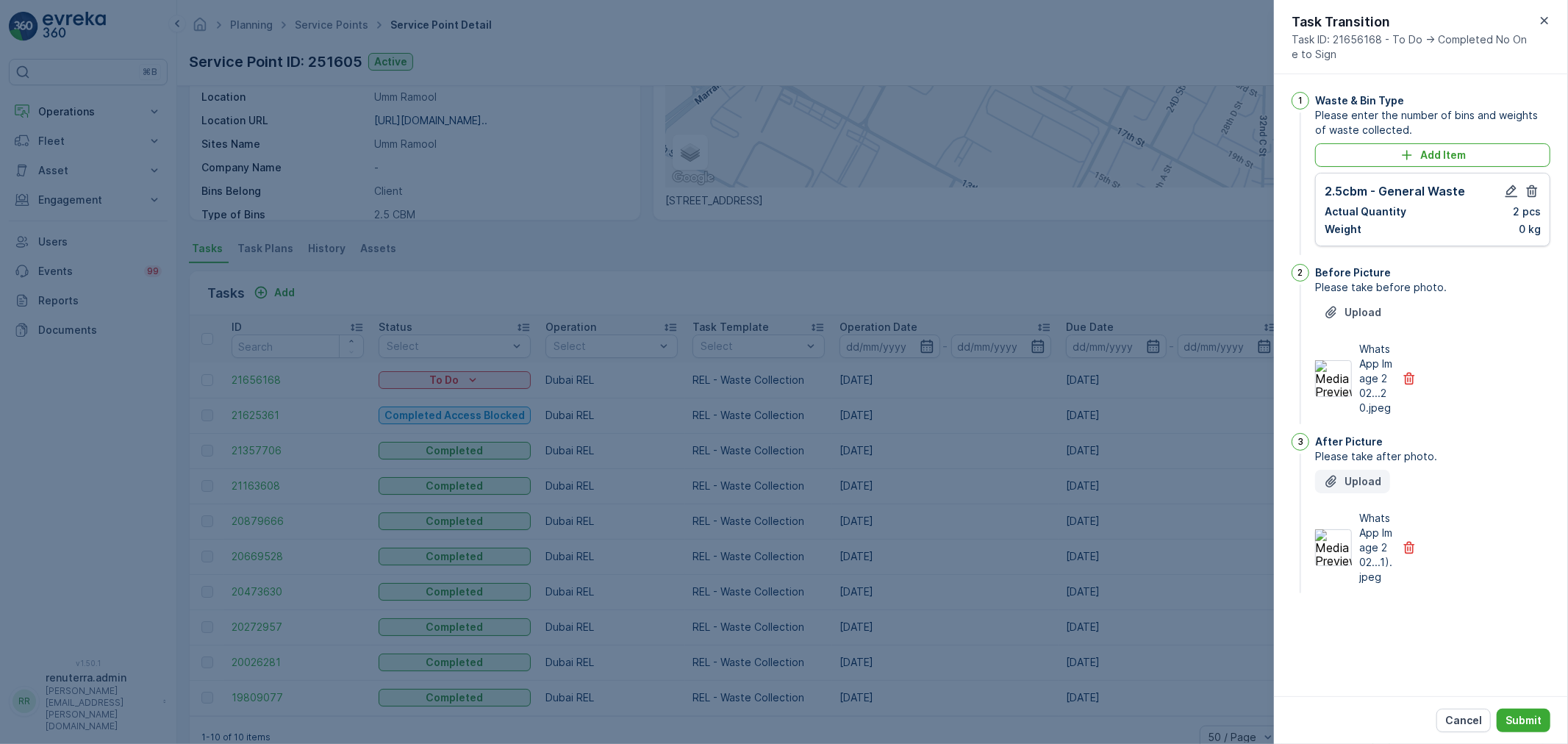
click at [1359, 476] on p "Upload" at bounding box center [1363, 481] width 36 height 15
click at [1538, 708] on button "Submit" at bounding box center [1523, 720] width 53 height 23
